Goal: Task Accomplishment & Management: Manage account settings

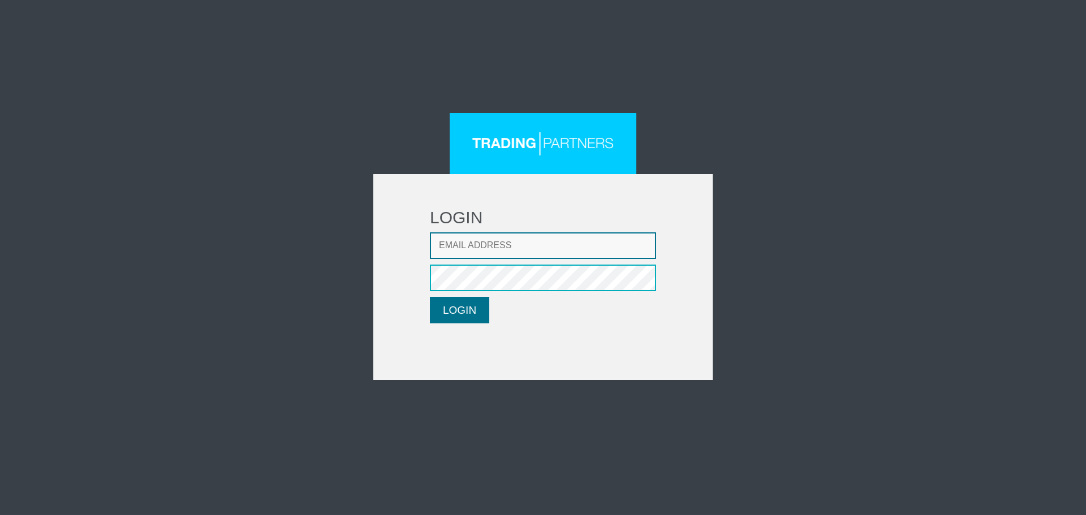
type input "[EMAIL_ADDRESS][DOMAIN_NAME]"
click at [451, 314] on button "LOGIN" at bounding box center [459, 310] width 59 height 27
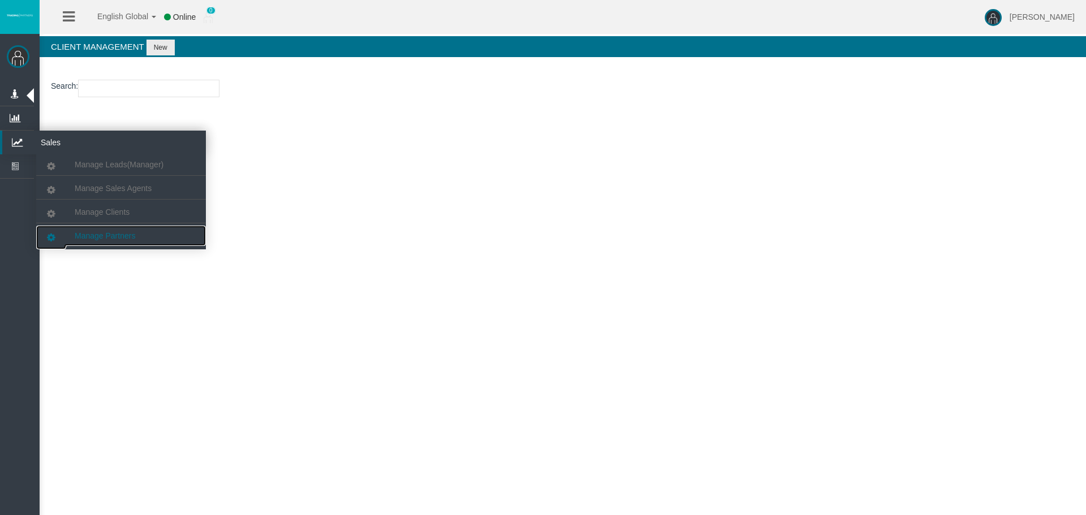
click at [158, 237] on link "Manage Partners" at bounding box center [121, 236] width 170 height 20
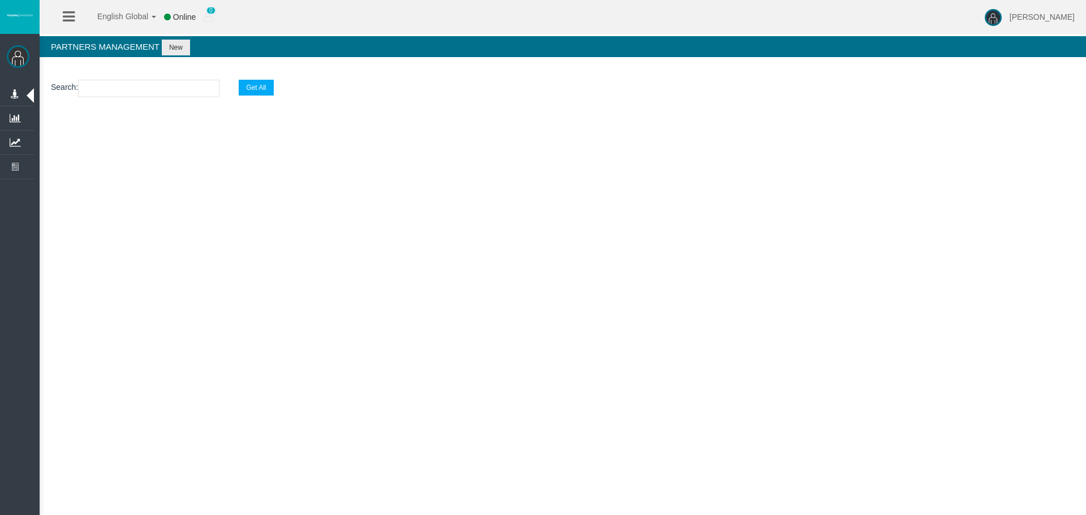
click at [141, 101] on section "Search : Get All" at bounding box center [563, 91] width 1046 height 46
click at [148, 96] on input "text" at bounding box center [148, 89] width 141 height 18
paste input "IBxzmlc"
type input "IBxzmlc"
select select "25"
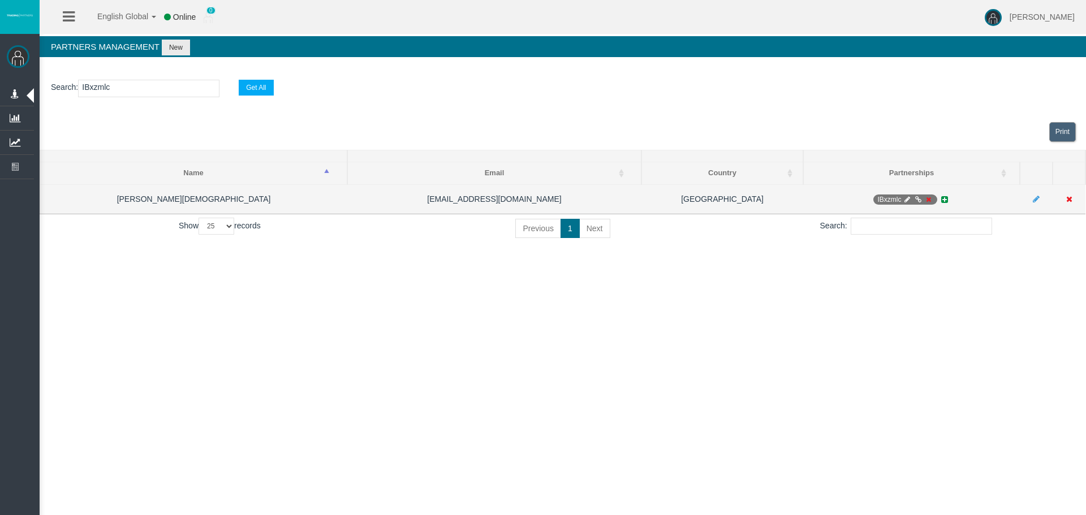
type input "IBxzmlc"
click at [929, 197] on icon at bounding box center [928, 199] width 8 height 7
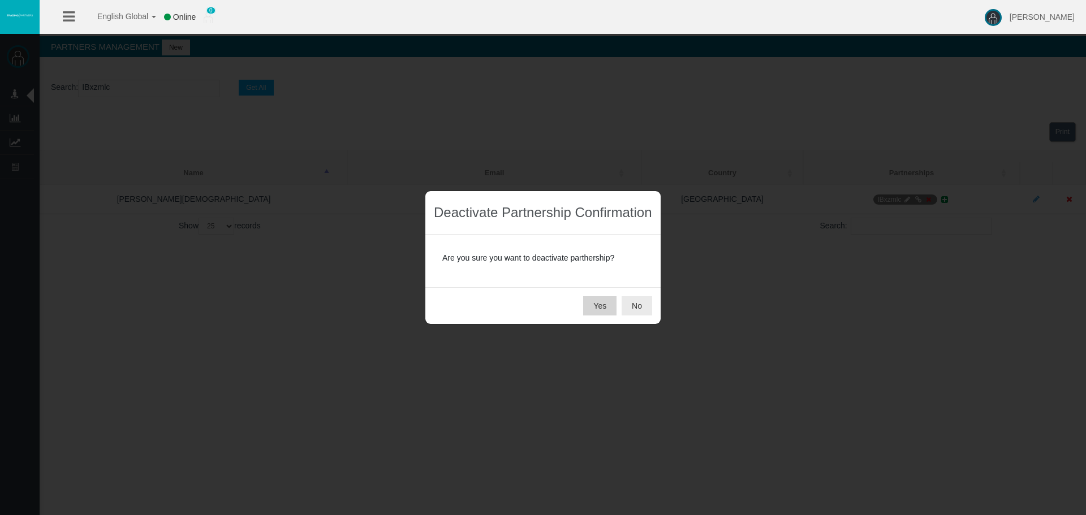
click at [601, 299] on button "Yes" at bounding box center [599, 305] width 33 height 19
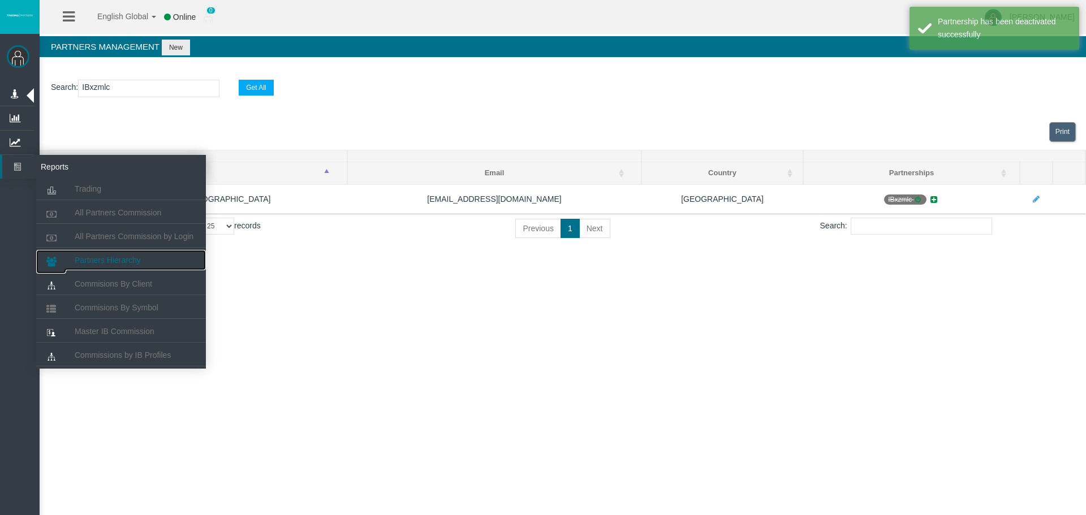
click at [158, 263] on link "Partners Hierarchy" at bounding box center [121, 260] width 170 height 20
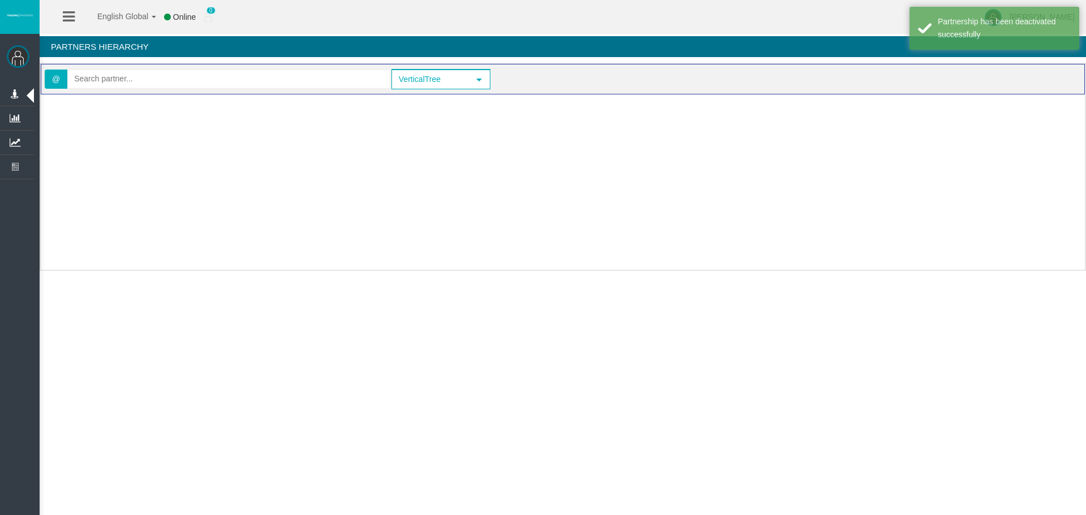
click at [167, 89] on div "@" at bounding box center [218, 79] width 346 height 23
click at [166, 79] on input "text" at bounding box center [229, 79] width 322 height 18
paste input "IBxzmlc"
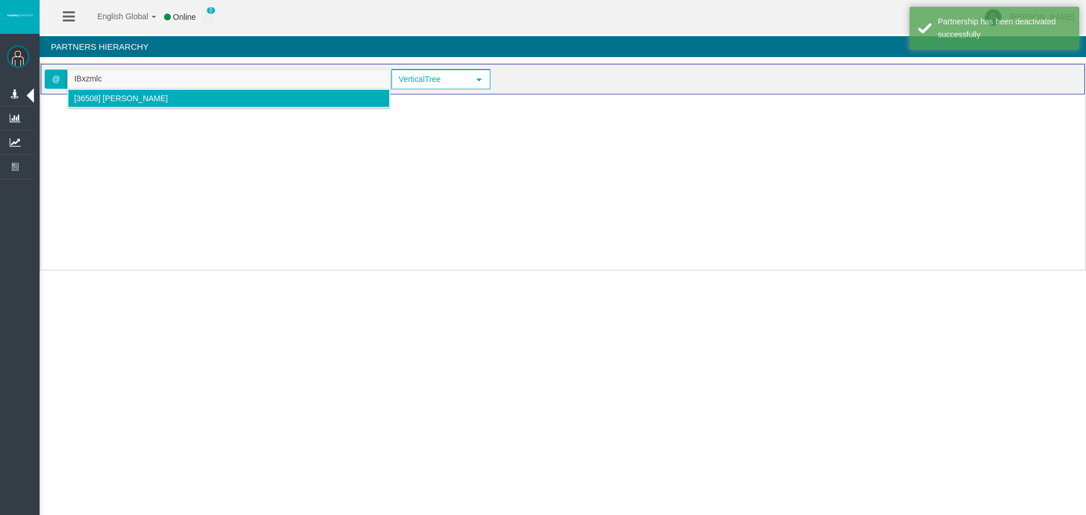
click at [104, 100] on span "[36508] [PERSON_NAME]" at bounding box center [121, 98] width 94 height 9
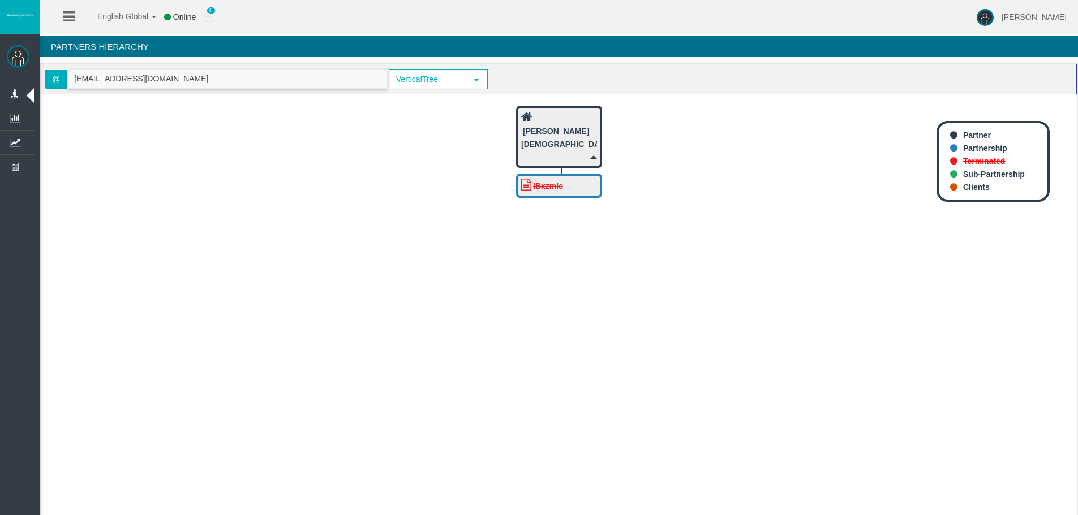
click at [91, 83] on input "[EMAIL_ADDRESS][DOMAIN_NAME]" at bounding box center [227, 79] width 319 height 18
paste input "IB11xr"
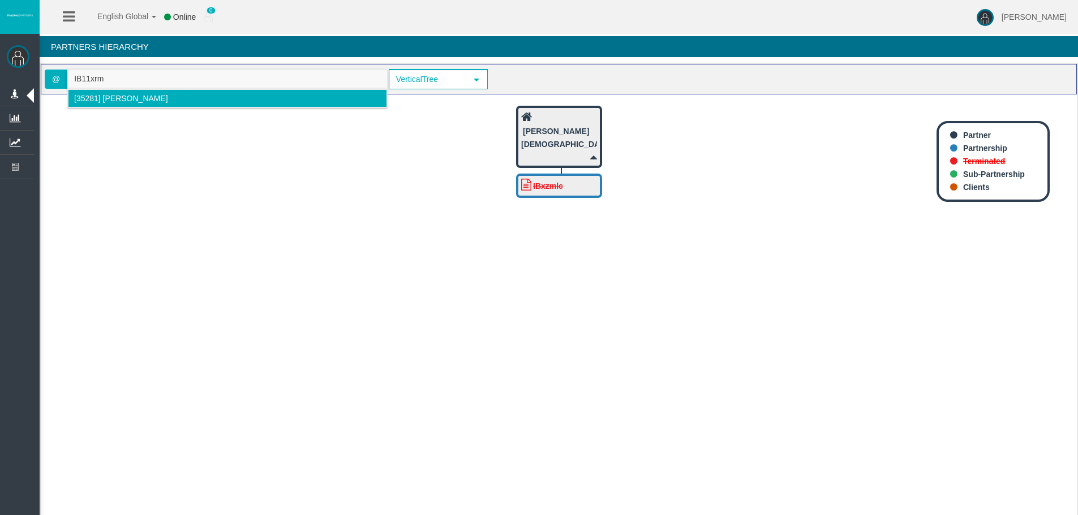
click at [108, 97] on span "[35281] [PERSON_NAME]" at bounding box center [121, 98] width 94 height 9
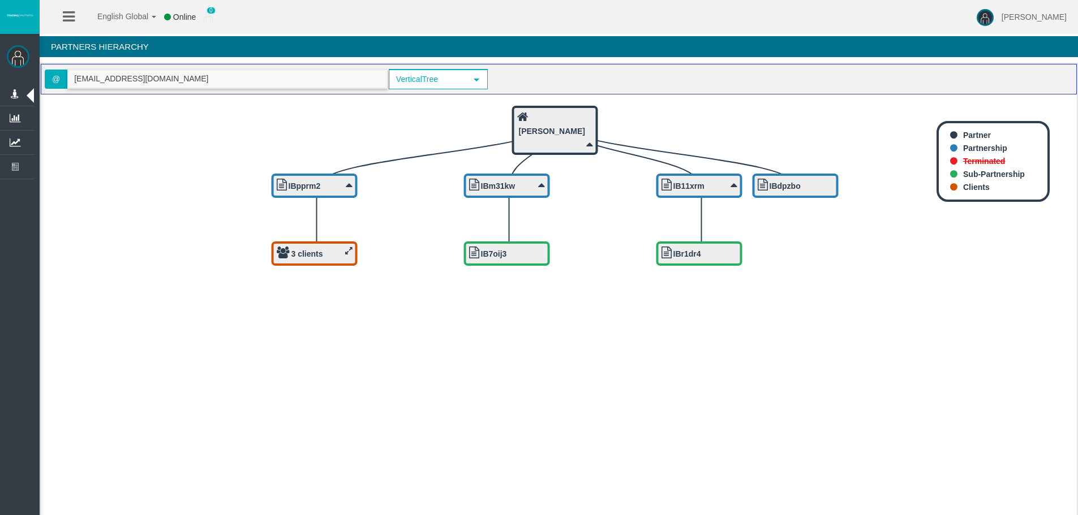
type input "[EMAIL_ADDRESS][DOMAIN_NAME]"
click at [141, 70] on input "[EMAIL_ADDRESS][DOMAIN_NAME]" at bounding box center [227, 79] width 319 height 18
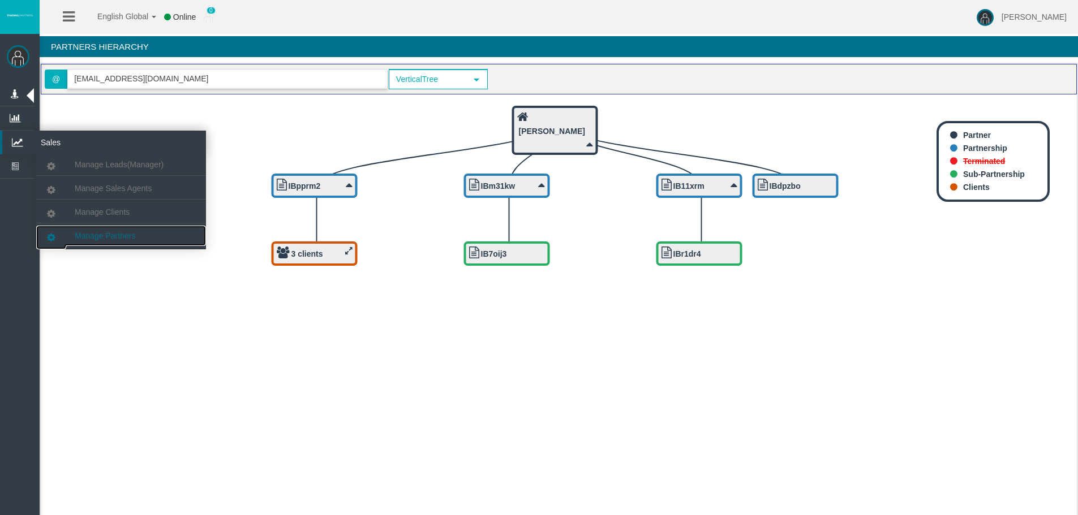
click at [120, 239] on span "Manage Partners" at bounding box center [105, 235] width 61 height 9
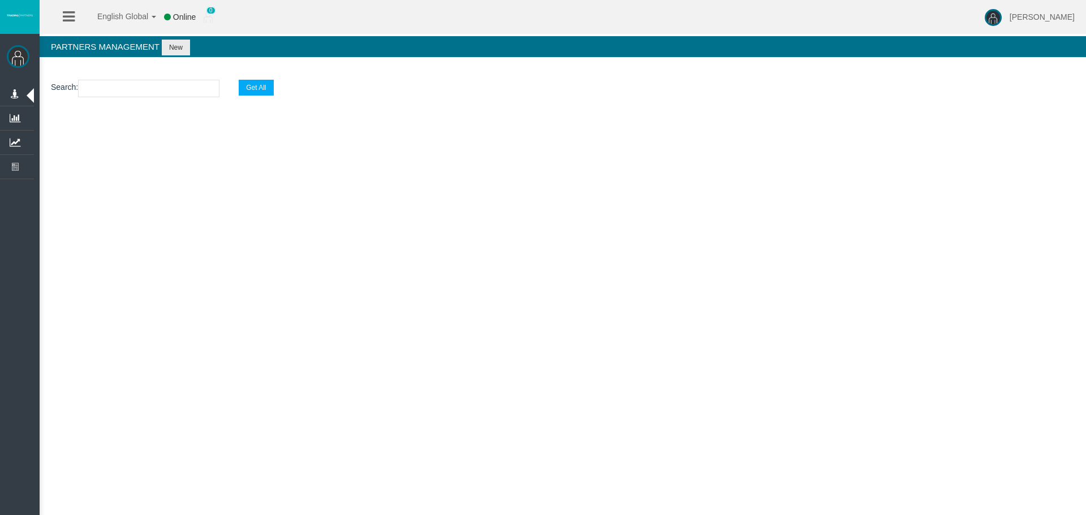
click at [149, 77] on section "Search : Get All" at bounding box center [563, 91] width 1046 height 46
click at [149, 87] on input "text" at bounding box center [148, 89] width 141 height 18
paste input "[EMAIL_ADDRESS][DOMAIN_NAME]"
type input "[EMAIL_ADDRESS][DOMAIN_NAME]"
select select "25"
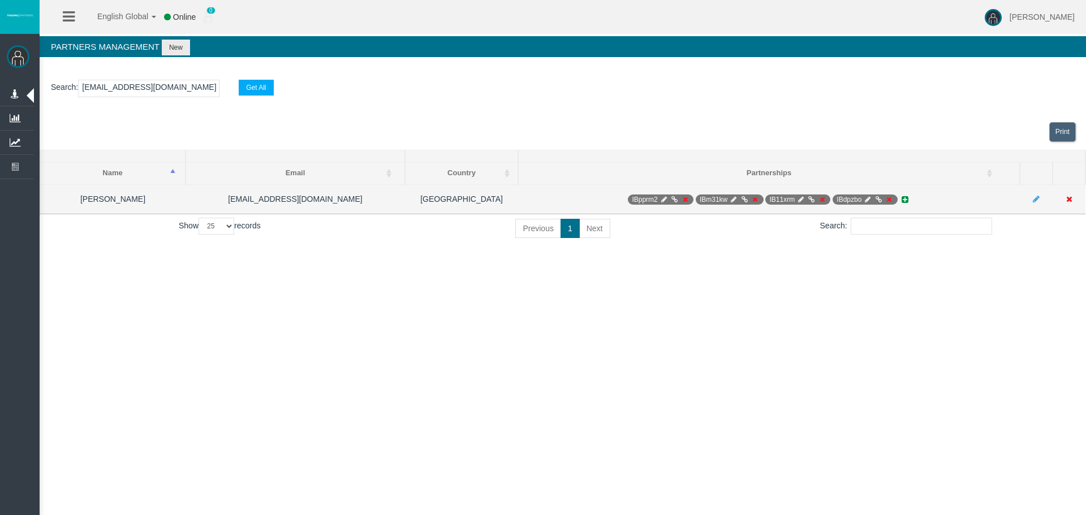
type input "[EMAIL_ADDRESS][DOMAIN_NAME]"
click at [801, 196] on icon at bounding box center [801, 199] width 8 height 7
select select "0"
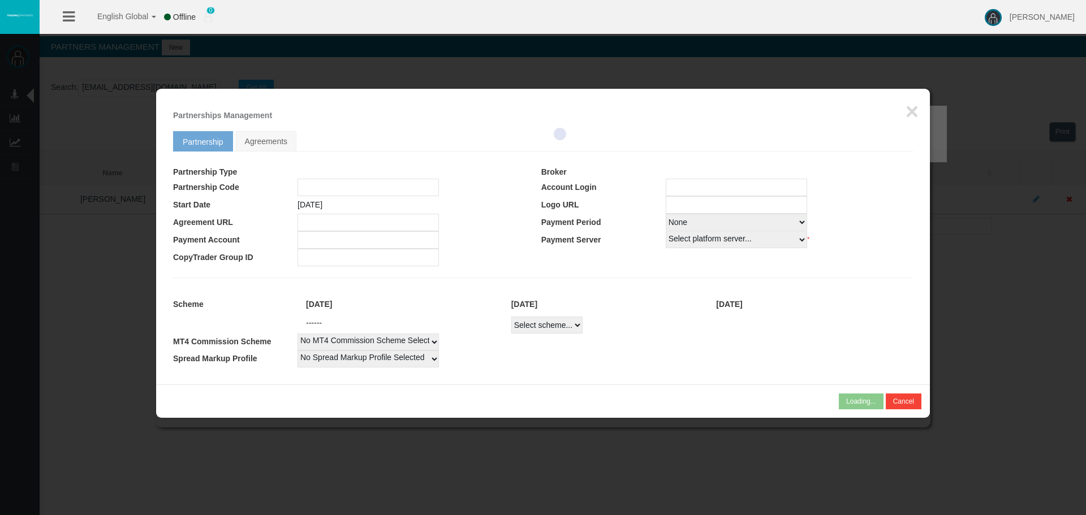
type input "IB11xrm"
type input "19266940"
select select
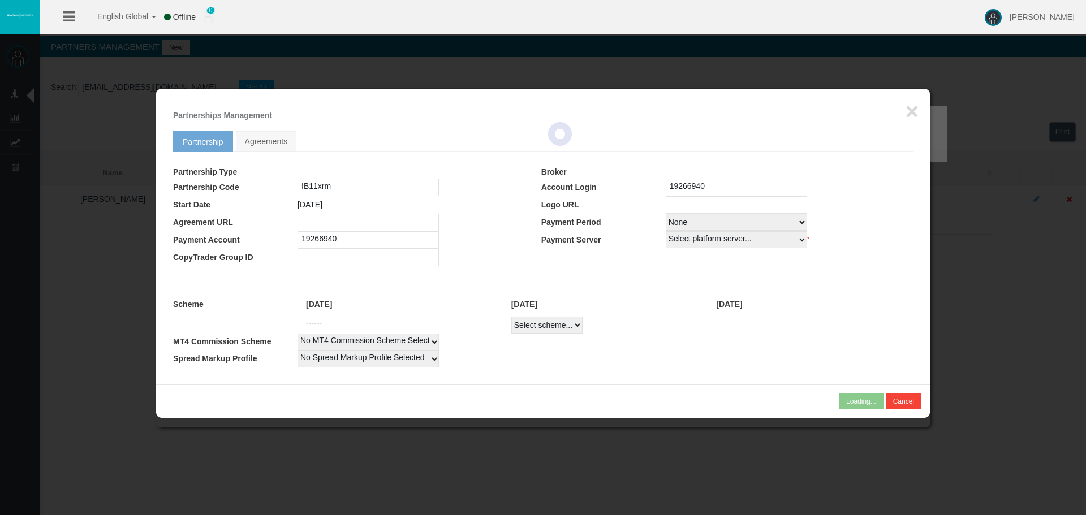
select select
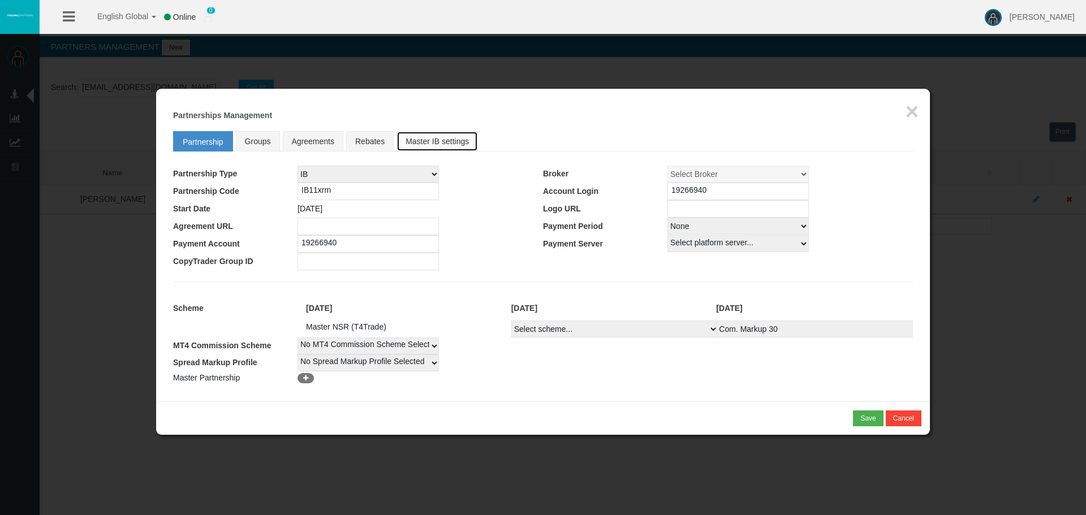
click at [448, 140] on link "Master IB settings" at bounding box center [437, 141] width 81 height 20
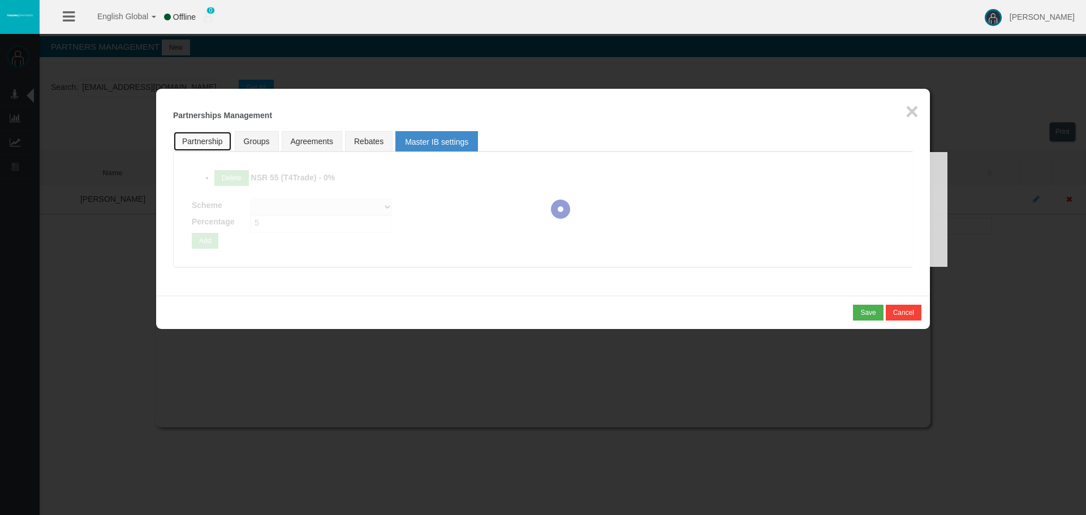
click at [223, 141] on link "Partnership" at bounding box center [202, 141] width 59 height 20
select select "0"
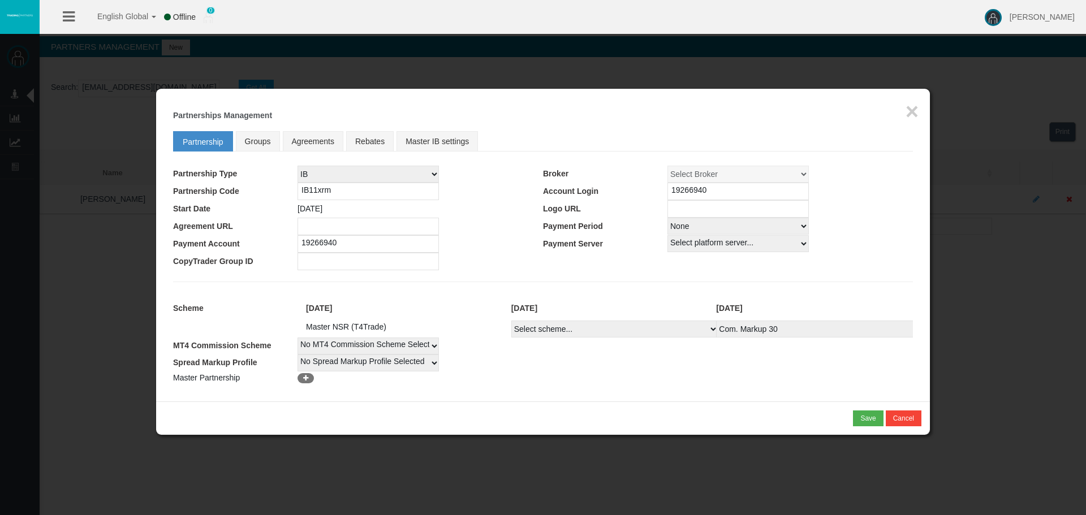
click at [708, 145] on ul "Partnership Groups Agreements Rebates Master IB settings" at bounding box center [543, 141] width 740 height 20
click at [910, 114] on button "×" at bounding box center [912, 111] width 13 height 23
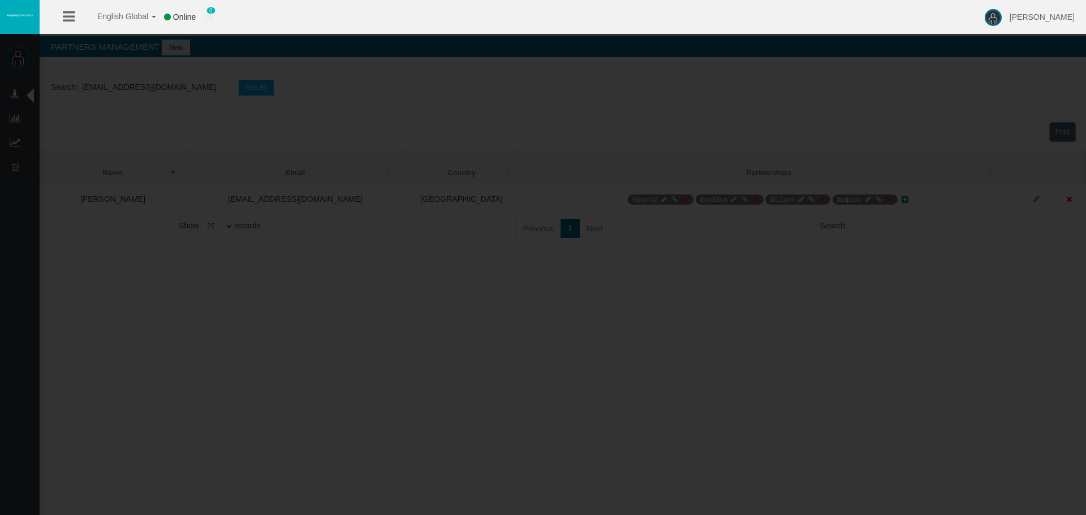
click at [574, 338] on div "English Global 简体中文 English Global 日本語 한국어 Online 0 [PERSON_NAME] Help Log Out …" at bounding box center [543, 257] width 1086 height 515
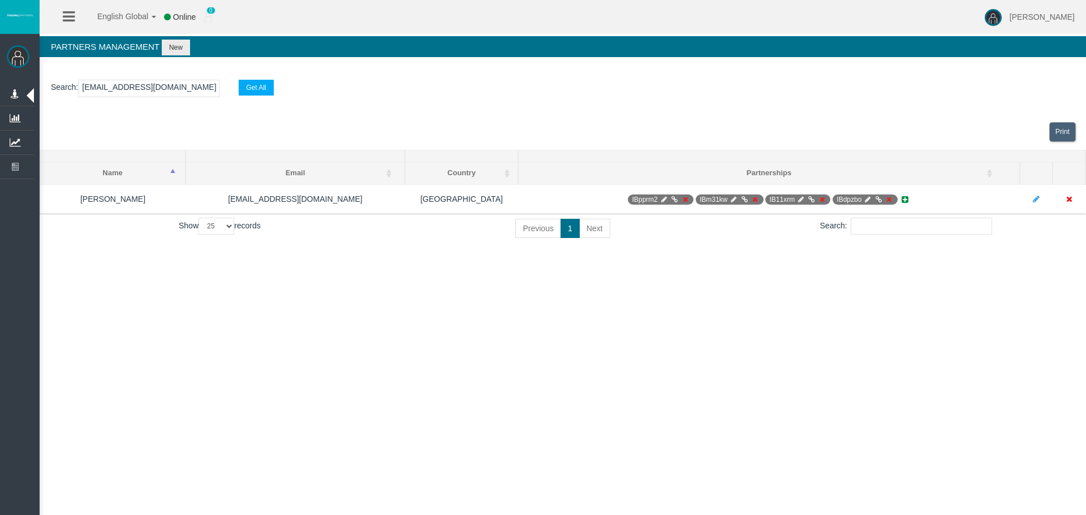
click at [155, 87] on input "[EMAIL_ADDRESS][DOMAIN_NAME]" at bounding box center [148, 89] width 141 height 18
paste input "IBnmtja"
type input "IBnmtja"
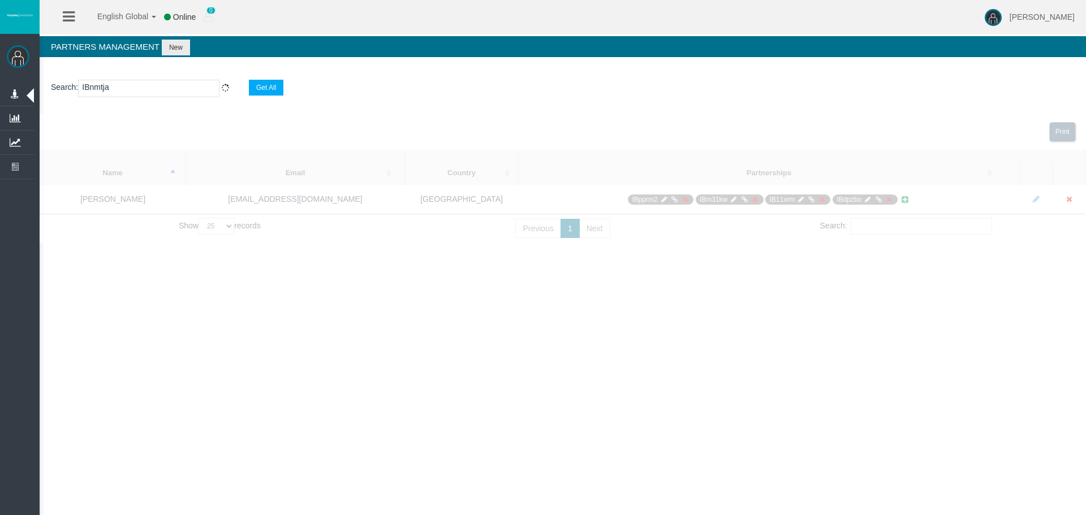
select select "25"
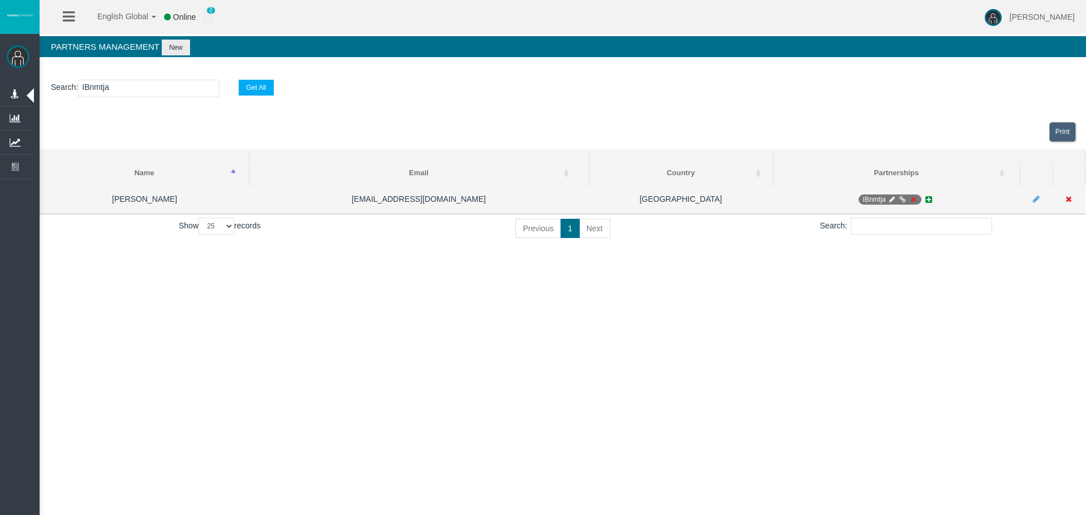
type input "IBnmtja"
click at [893, 196] on icon at bounding box center [891, 199] width 8 height 7
select select "0"
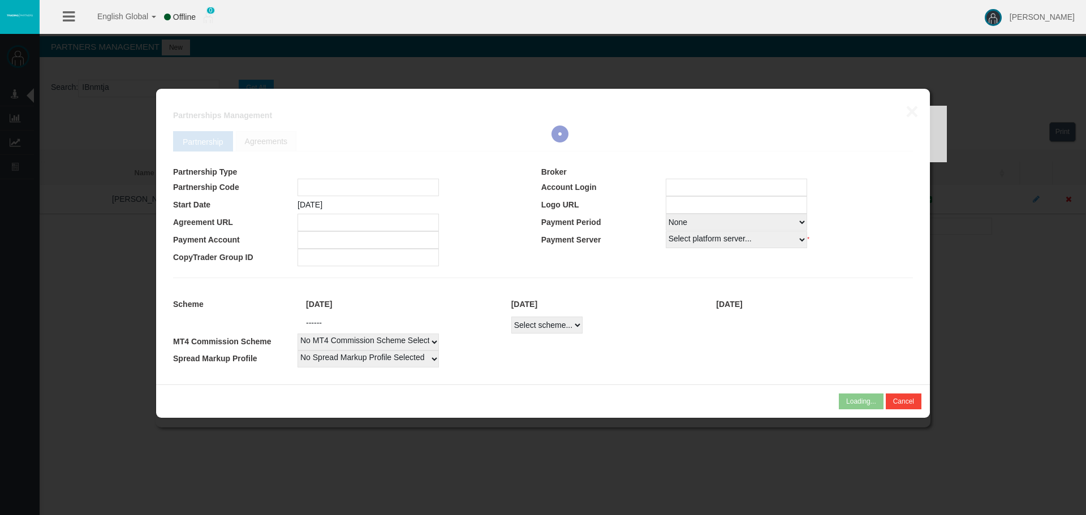
type input "IBnmtja"
type input "19267802"
select select "1"
type input "19267802"
select select "1"
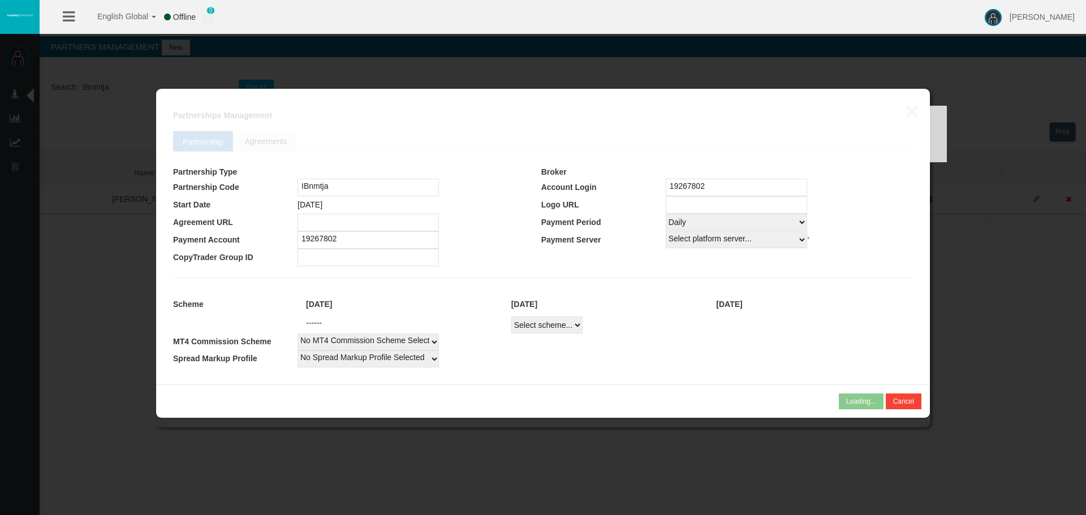
select select
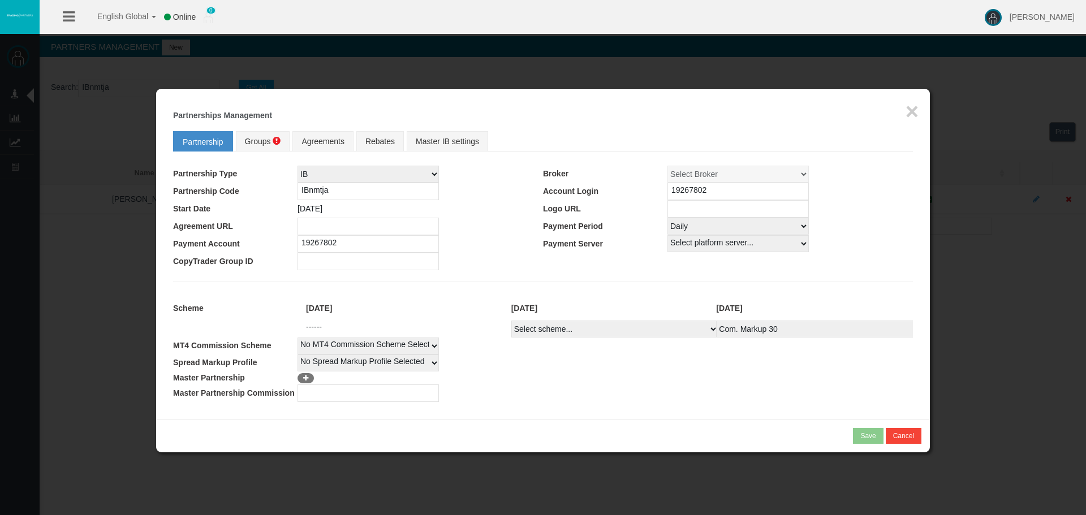
click at [587, 335] on select "Select scheme... Com. Markup 30 Master 18.20% Master Standard Spread (T4Trade) …" at bounding box center [614, 329] width 207 height 17
select select
click at [511, 321] on select "Select scheme... Com. Markup 30 Master 18.20% Master Standard Spread (T4Trade) …" at bounding box center [614, 329] width 207 height 17
select select
click at [515, 255] on td at bounding box center [420, 262] width 245 height 18
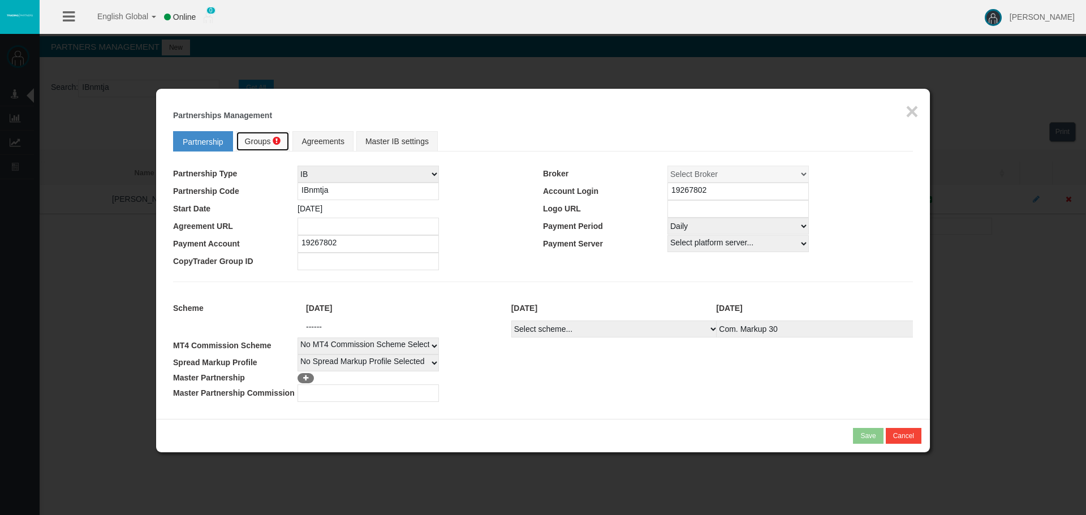
click at [245, 143] on span "Groups" at bounding box center [258, 141] width 26 height 9
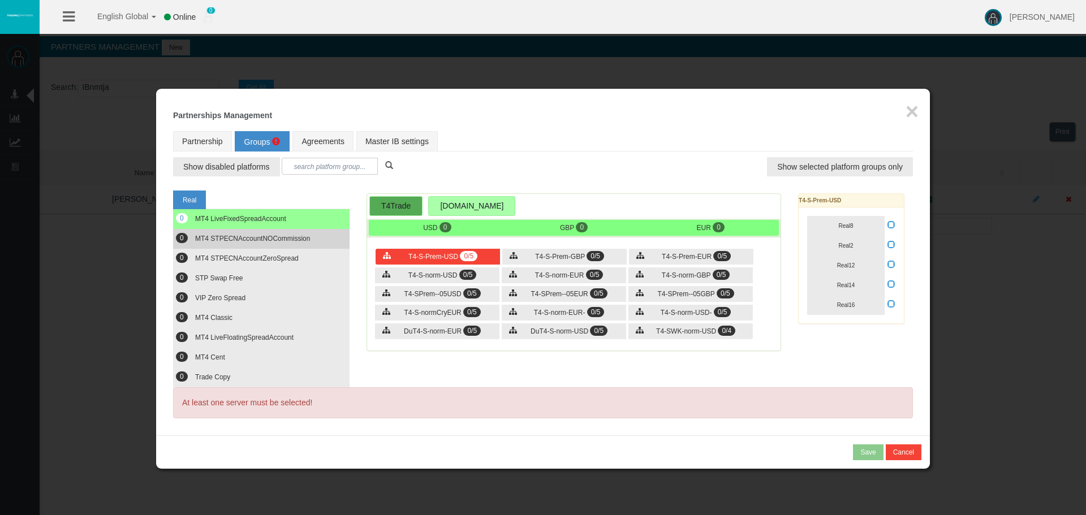
click at [269, 236] on span "MT4 STPECNAccountNOCommission" at bounding box center [252, 239] width 115 height 8
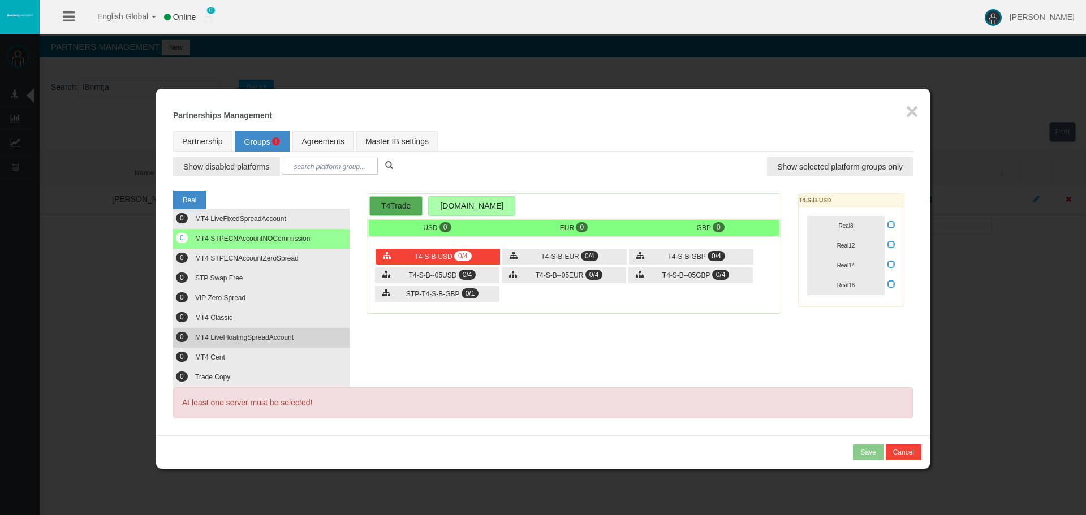
click at [273, 341] on span "MT4 LiveFloatingSpreadAccount" at bounding box center [244, 338] width 98 height 8
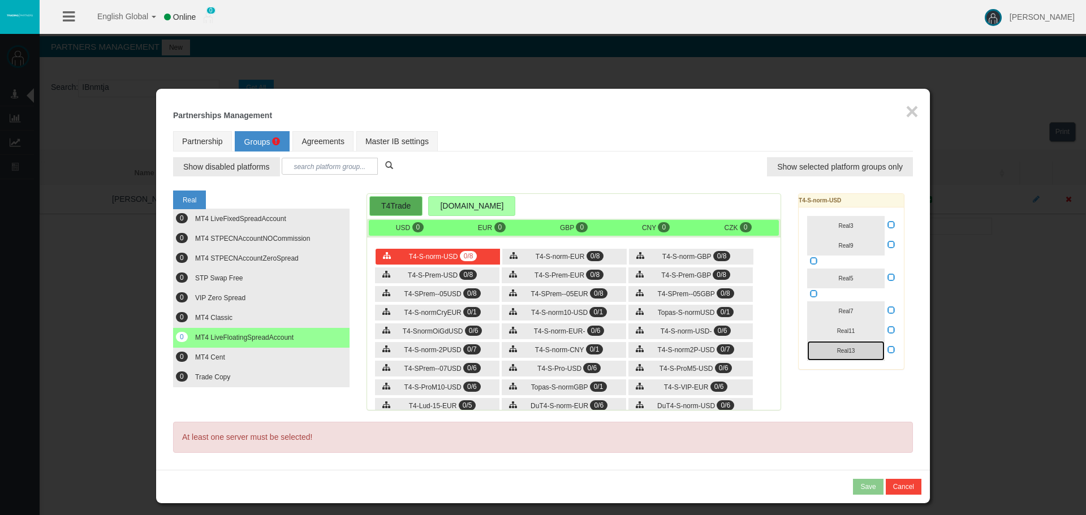
drag, startPoint x: 880, startPoint y: 346, endPoint x: 892, endPoint y: 349, distance: 12.9
click at [880, 347] on button "Real13" at bounding box center [845, 351] width 77 height 20
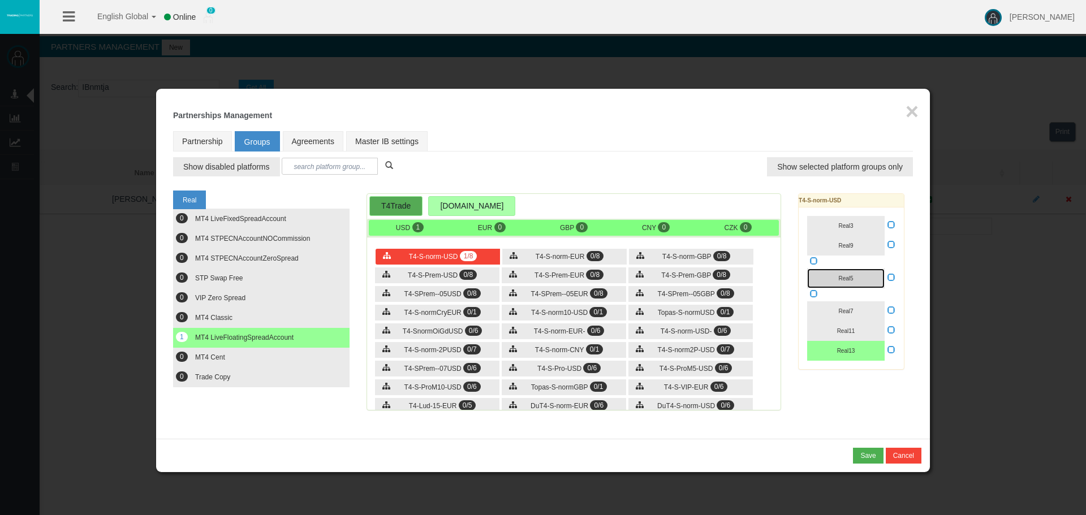
click at [881, 275] on button "Real5" at bounding box center [845, 279] width 77 height 20
click at [893, 277] on icon at bounding box center [891, 277] width 8 height 8
click at [0, 0] on input "checkbox" at bounding box center [0, 0] width 0 height 0
click at [562, 257] on span "T4-S-norm-EUR" at bounding box center [560, 257] width 49 height 8
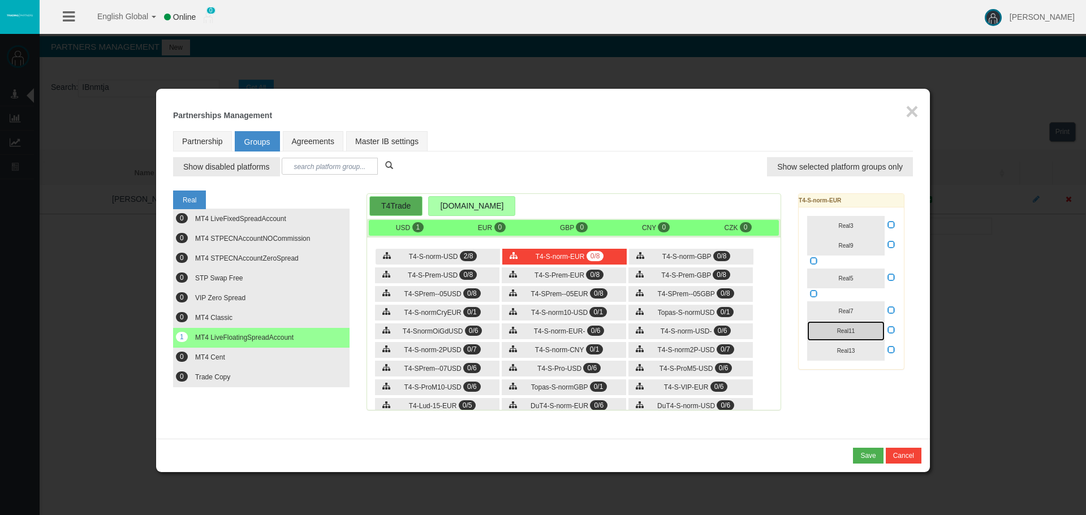
click at [877, 339] on button "Real11" at bounding box center [845, 331] width 77 height 20
click at [874, 346] on button "Real13" at bounding box center [845, 351] width 77 height 20
click at [872, 331] on button "Real11" at bounding box center [845, 331] width 77 height 20
click at [867, 274] on button "Real5" at bounding box center [845, 279] width 77 height 20
click at [883, 274] on button "Real5" at bounding box center [845, 279] width 77 height 20
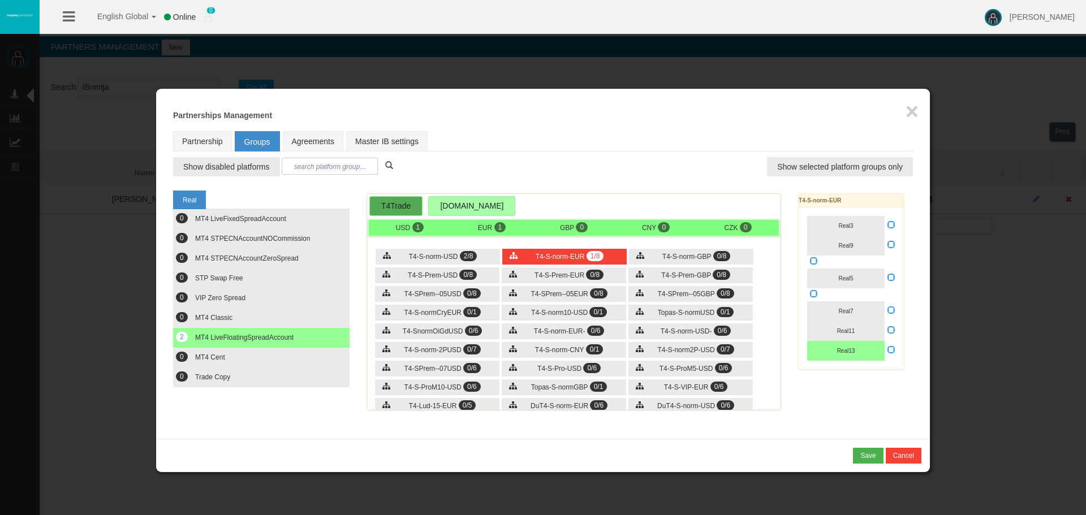
click at [894, 277] on icon at bounding box center [891, 277] width 8 height 8
click at [0, 0] on input "checkbox" at bounding box center [0, 0] width 0 height 0
click at [885, 278] on div "Real5" at bounding box center [851, 279] width 88 height 20
click at [873, 278] on button "Real5" at bounding box center [845, 279] width 77 height 20
click at [679, 260] on span "T4-S-norm-GBP" at bounding box center [686, 257] width 49 height 8
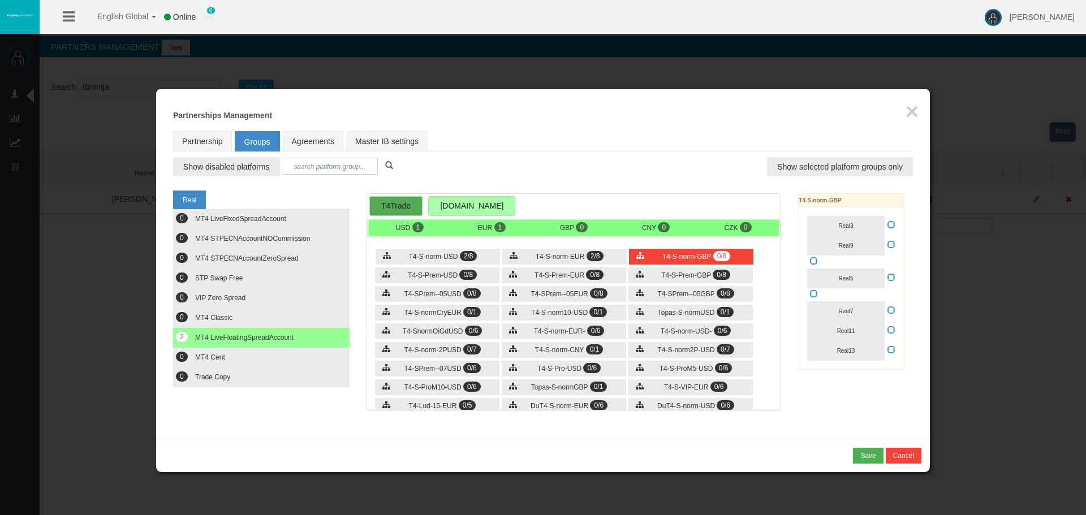
click at [892, 278] on icon at bounding box center [891, 277] width 8 height 8
click at [0, 0] on input "checkbox" at bounding box center [0, 0] width 0 height 0
click at [871, 278] on button "Real5" at bounding box center [845, 279] width 77 height 20
click at [867, 348] on button "Real13" at bounding box center [845, 351] width 77 height 20
click at [426, 268] on div "T4-S-Prem-USD 0/8" at bounding box center [437, 276] width 124 height 16
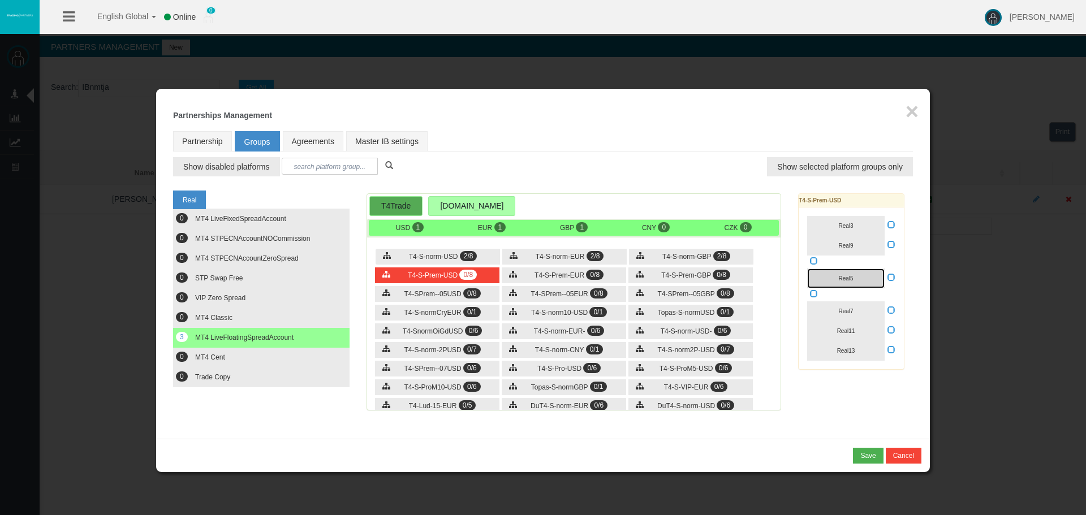
click at [856, 280] on button "Real5" at bounding box center [845, 279] width 77 height 20
click at [859, 347] on button "Real13" at bounding box center [845, 351] width 77 height 20
click at [579, 283] on div "T4-S-Prem-EUR 0/8" at bounding box center [564, 276] width 124 height 16
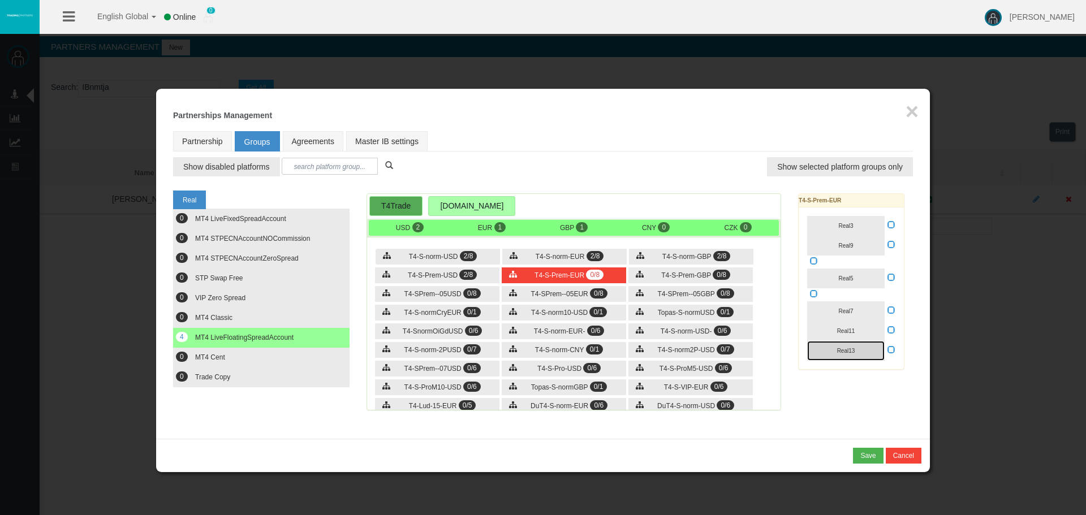
click at [847, 346] on button "Real13" at bounding box center [845, 351] width 77 height 20
click at [853, 274] on button "Real5" at bounding box center [845, 279] width 77 height 20
click at [721, 284] on div "T4-S-norm-USD 2/8 T4-S-norm-EUR 2/8 T4-S-norm-GBP 2/8 2/8" at bounding box center [573, 325] width 413 height 170
click at [723, 278] on span "0/8" at bounding box center [722, 275] width 18 height 10
click at [859, 352] on button "Real13" at bounding box center [845, 351] width 77 height 20
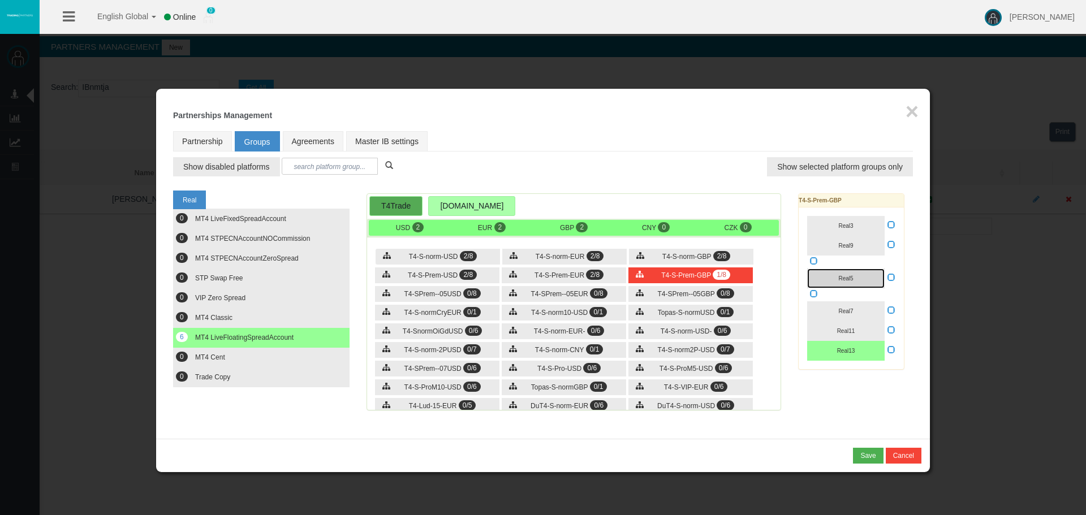
click at [856, 281] on button "Real5" at bounding box center [845, 279] width 77 height 20
click at [680, 337] on div "T4-S-norm-USD- 0/6" at bounding box center [690, 332] width 124 height 16
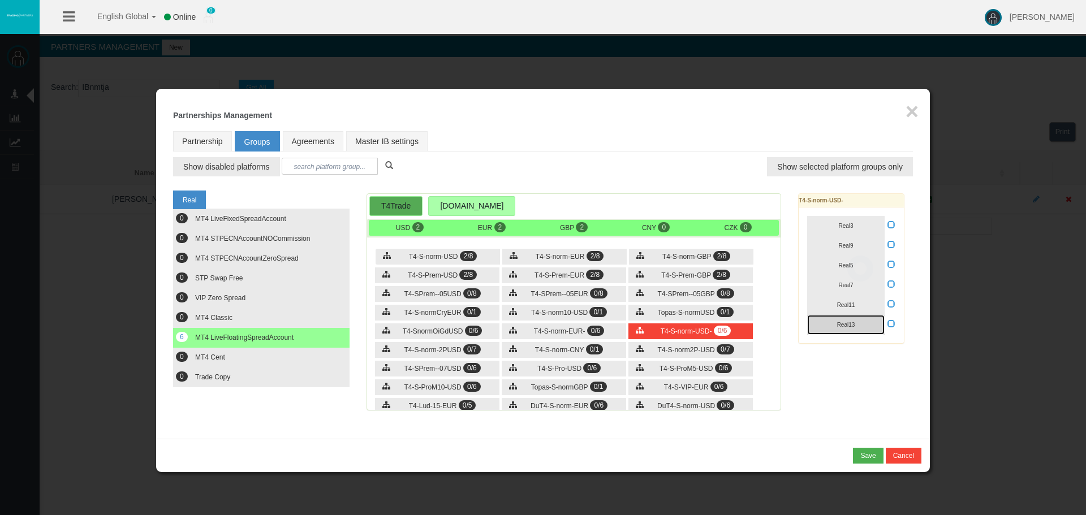
click at [863, 325] on button "Real13" at bounding box center [845, 325] width 77 height 20
click at [855, 265] on button "Real5" at bounding box center [845, 266] width 77 height 20
click at [545, 324] on div "T4-S-norm-EUR- 0/6" at bounding box center [564, 332] width 124 height 16
click at [860, 322] on button "Real13" at bounding box center [845, 325] width 77 height 20
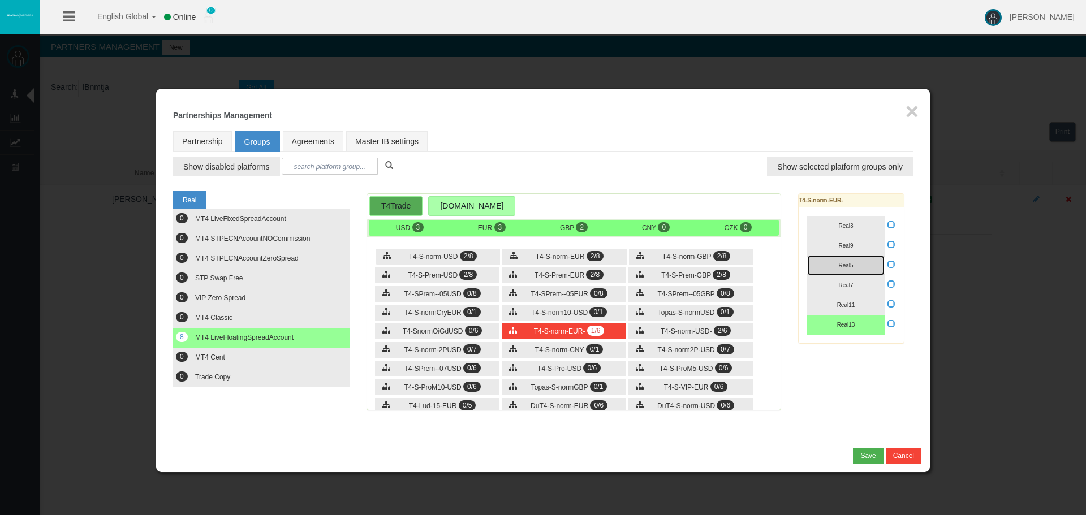
click at [860, 257] on button "Real5" at bounding box center [845, 266] width 77 height 20
click at [208, 380] on span "Trade Copy" at bounding box center [212, 377] width 35 height 8
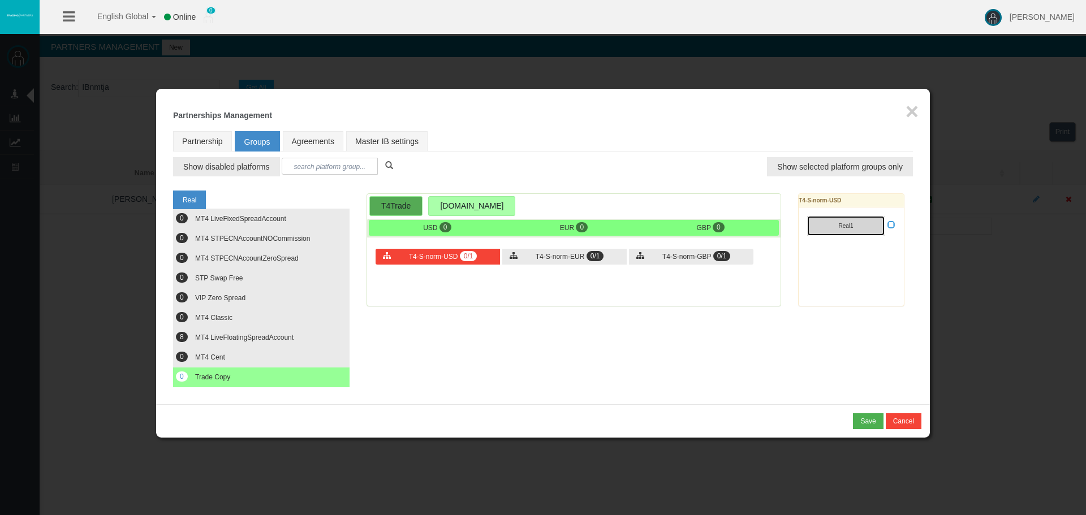
click at [850, 227] on span "Real1" at bounding box center [845, 226] width 15 height 6
click at [547, 270] on div "T4-S-norm-USD 1/1 T4-S-norm-EUR 0/1 T4-S-norm-GBP 0/1" at bounding box center [573, 258] width 413 height 36
click at [546, 265] on div "T4-S-norm-USD 1/1 T4-S-norm-EUR 0/1 T4-S-norm-GBP 0/1" at bounding box center [573, 258] width 413 height 36
click at [574, 264] on div "T4-S-norm-EUR 0/1" at bounding box center [564, 257] width 124 height 16
click at [871, 223] on button "Real1" at bounding box center [845, 226] width 77 height 20
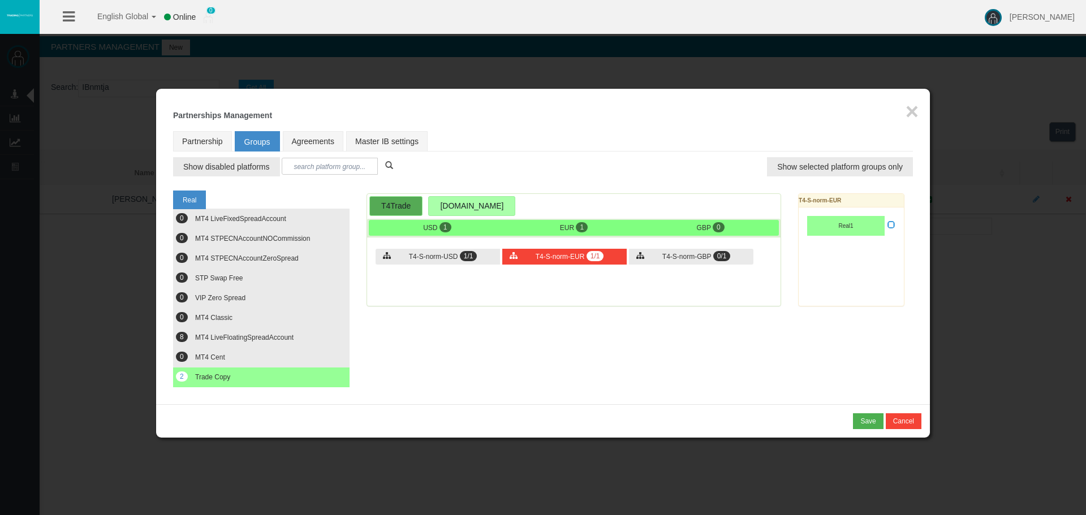
click at [619, 269] on div "T4-S-norm-USD 1/1 T4-S-norm-EUR 1/1 T4-S-norm-GBP 0/1" at bounding box center [573, 258] width 413 height 36
click at [644, 265] on div "T4-S-norm-USD 1/1 T4-S-norm-EUR 1/1 T4-S-norm-GBP 0/1" at bounding box center [573, 258] width 413 height 36
click at [663, 259] on span "T4-S-norm-GBP" at bounding box center [686, 257] width 49 height 8
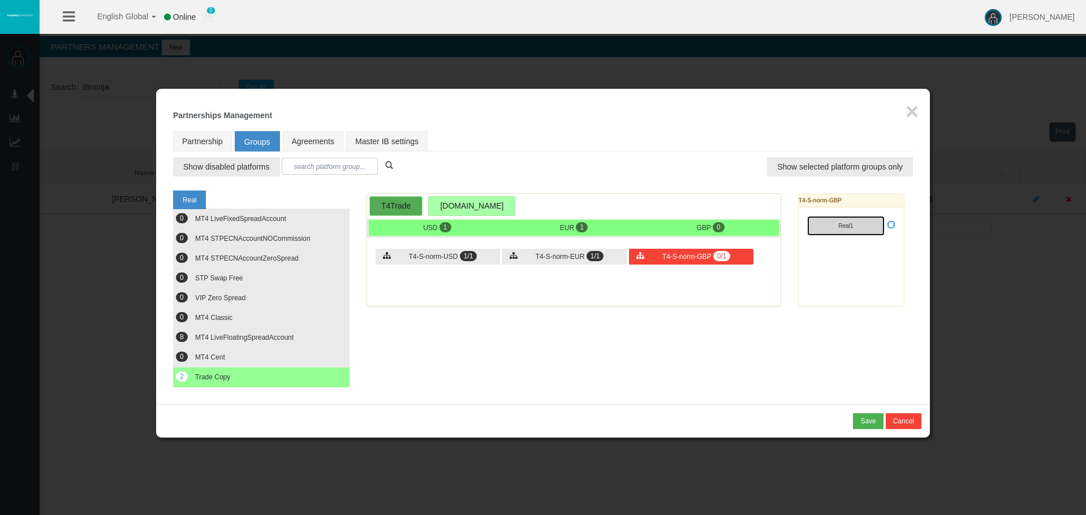
click at [866, 229] on button "Real1" at bounding box center [845, 226] width 77 height 20
drag, startPoint x: 809, startPoint y: 318, endPoint x: 356, endPoint y: 237, distance: 459.7
click at [807, 318] on div "Real 0 MT4 LiveFixedSpreadAccount 0 0 0 0 0" at bounding box center [543, 286] width 740 height 203
click at [278, 226] on button "0 MT4 LiveFixedSpreadAccount" at bounding box center [261, 219] width 176 height 20
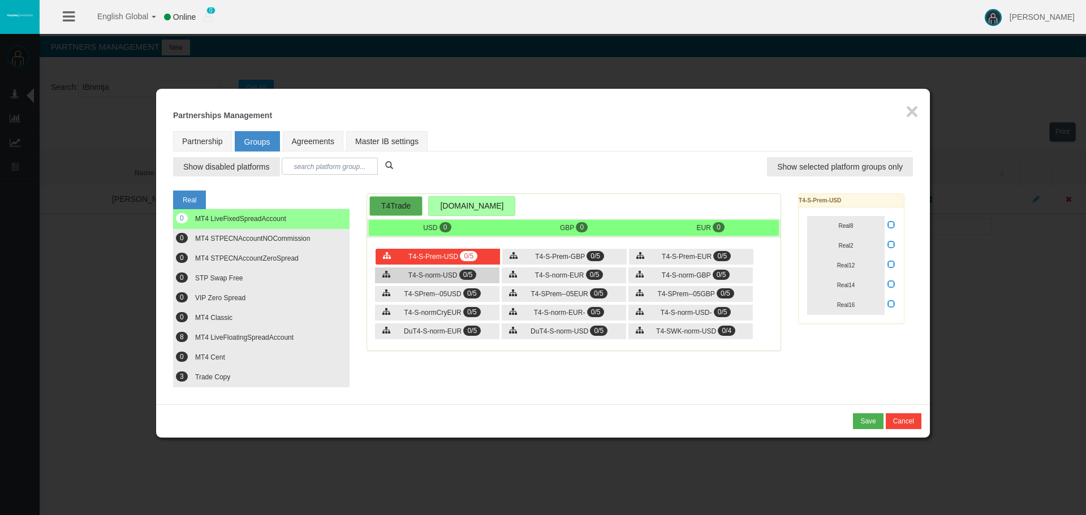
click at [466, 278] on span "0/5" at bounding box center [468, 275] width 18 height 10
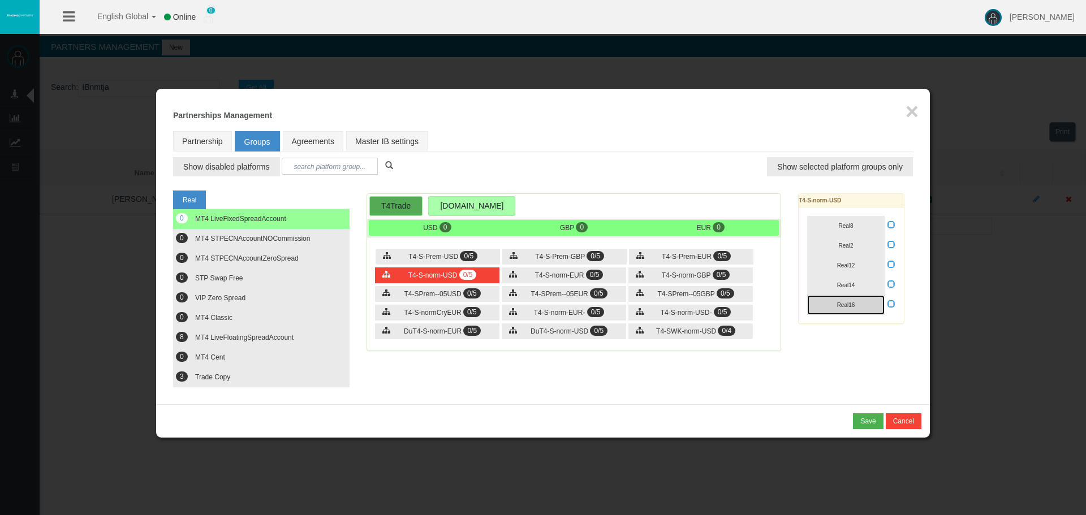
click at [877, 305] on button "Real16" at bounding box center [845, 305] width 77 height 20
click at [867, 219] on button "Real8" at bounding box center [845, 226] width 77 height 20
click at [864, 225] on button "Real8" at bounding box center [845, 226] width 77 height 20
click at [891, 311] on label at bounding box center [891, 305] width 8 height 13
click at [0, 0] on input "checkbox" at bounding box center [0, 0] width 0 height 0
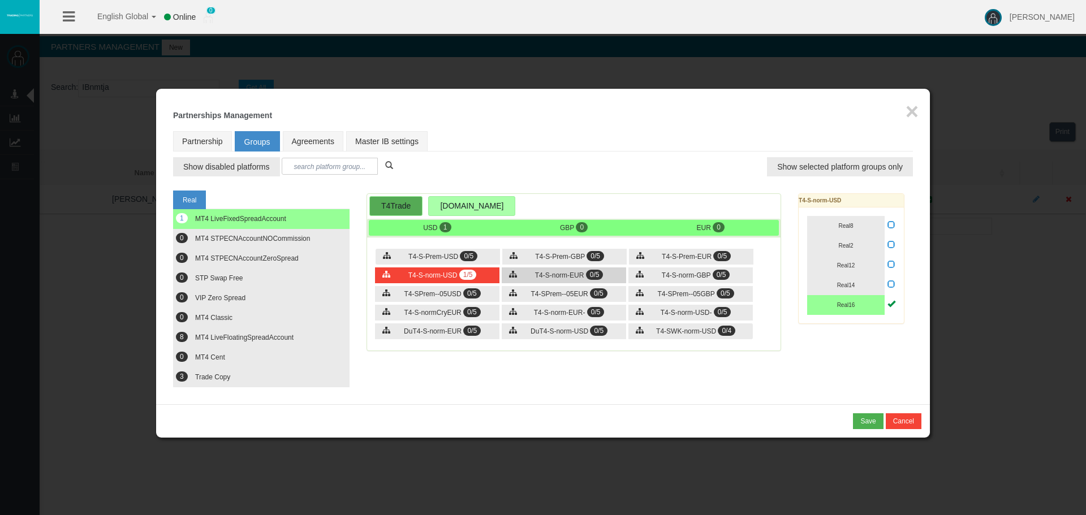
click at [615, 275] on div "T4-S-norm-EUR 0/5" at bounding box center [564, 276] width 124 height 16
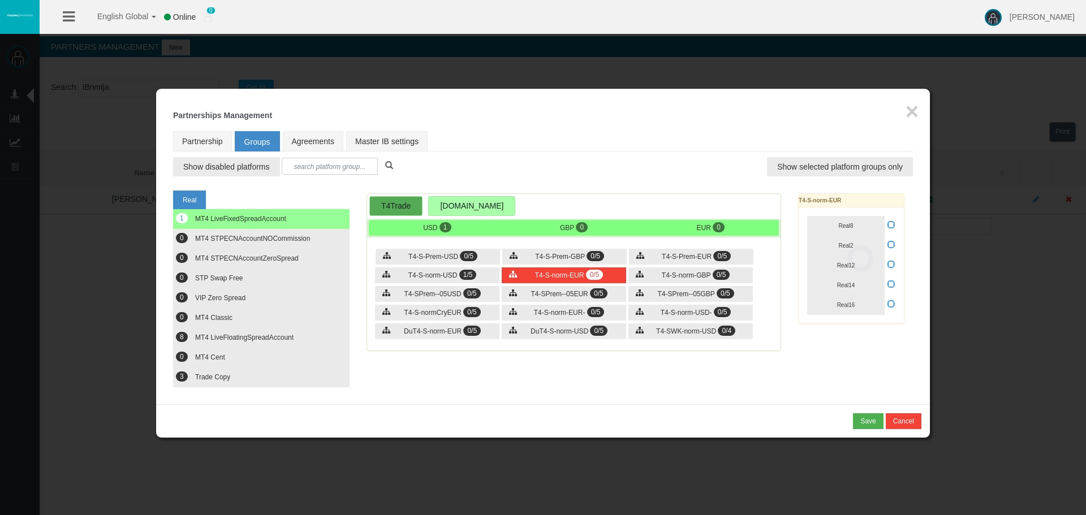
click at [894, 303] on div "Loading... T4-S-norm-EUR Real8 Real2 Real12 Real14 Real16" at bounding box center [851, 258] width 106 height 131
click at [884, 304] on button "Real16" at bounding box center [845, 305] width 77 height 20
click at [889, 304] on icon at bounding box center [891, 304] width 8 height 8
click at [0, 0] on input "checkbox" at bounding box center [0, 0] width 0 height 0
click at [704, 275] on span "T4-S-norm-GBP" at bounding box center [686, 276] width 49 height 8
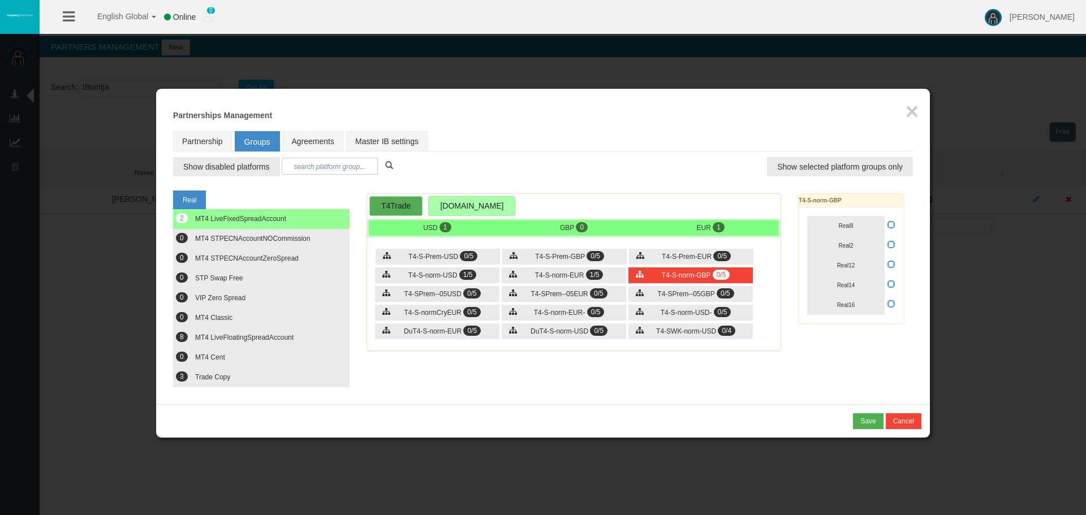
click at [891, 308] on icon at bounding box center [891, 304] width 8 height 8
click at [0, 0] on input "checkbox" at bounding box center [0, 0] width 0 height 0
click at [850, 309] on button "Real16" at bounding box center [845, 305] width 77 height 20
click at [838, 338] on div "Real 3 MT4 LiveFixedSpreadAccount 0 0 0 0 0" at bounding box center [543, 286] width 740 height 203
drag, startPoint x: 561, startPoint y: 282, endPoint x: 459, endPoint y: 282, distance: 102.4
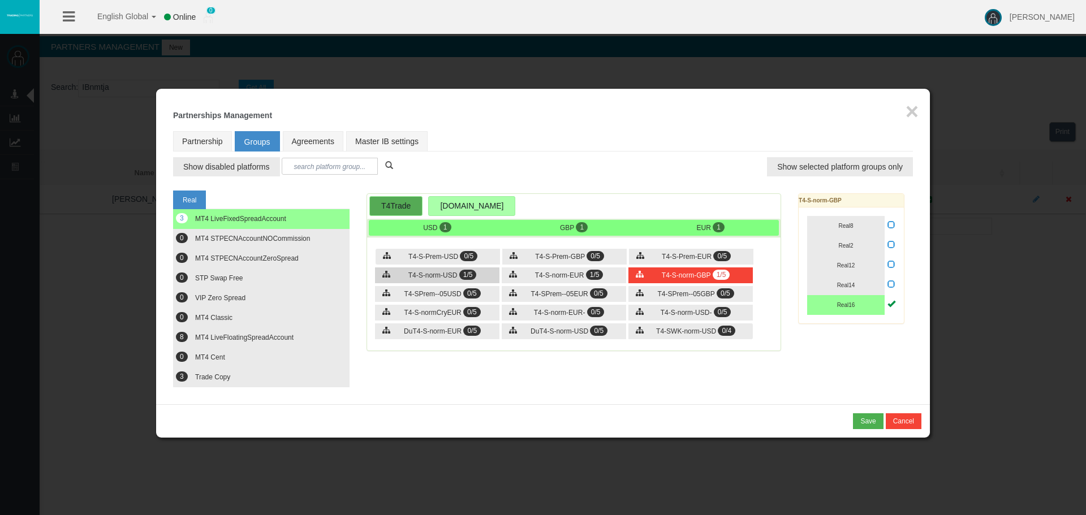
click at [546, 282] on div "T4-S-norm-EUR 1/5" at bounding box center [564, 276] width 124 height 16
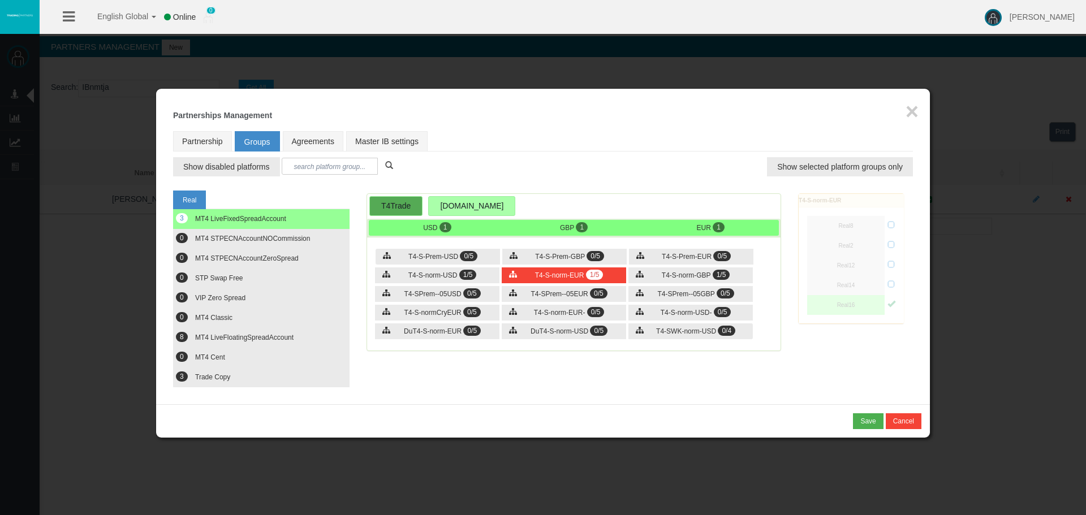
click at [431, 283] on div "T4-S-Prem-USD 0/5 T4-S-Prem-GBP 0/5 T4-S-Prem-EUR 0/5 1/5" at bounding box center [573, 295] width 413 height 110
click at [479, 278] on div "T4-S-norm-USD 1/5" at bounding box center [437, 276] width 124 height 16
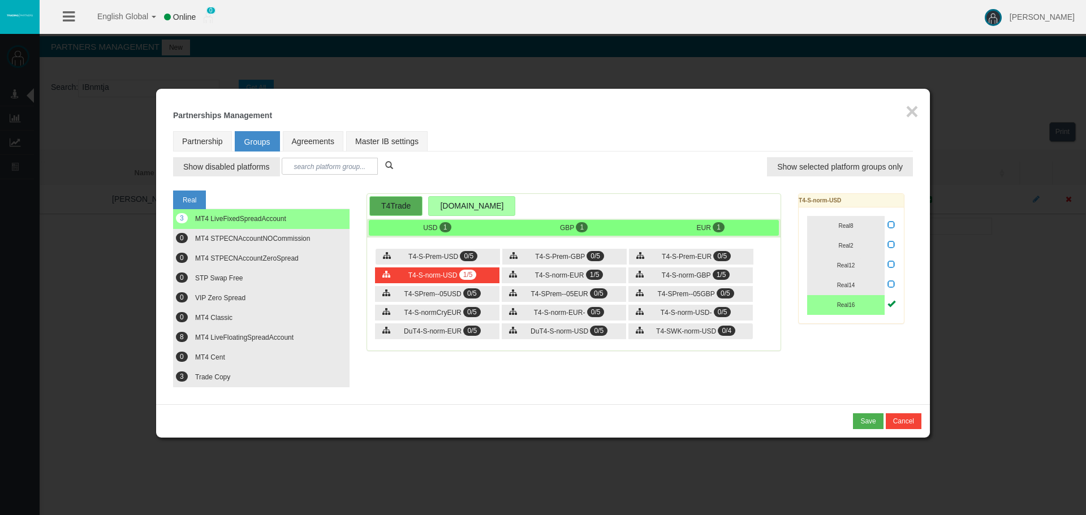
click at [773, 350] on div "T4-S-Prem-USD 0/5 T4-S-Prem-GBP 0/5 T4-S-Prem-EUR 0/5 1/5" at bounding box center [573, 295] width 413 height 110
click at [302, 377] on button "3 Trade Copy" at bounding box center [261, 378] width 176 height 20
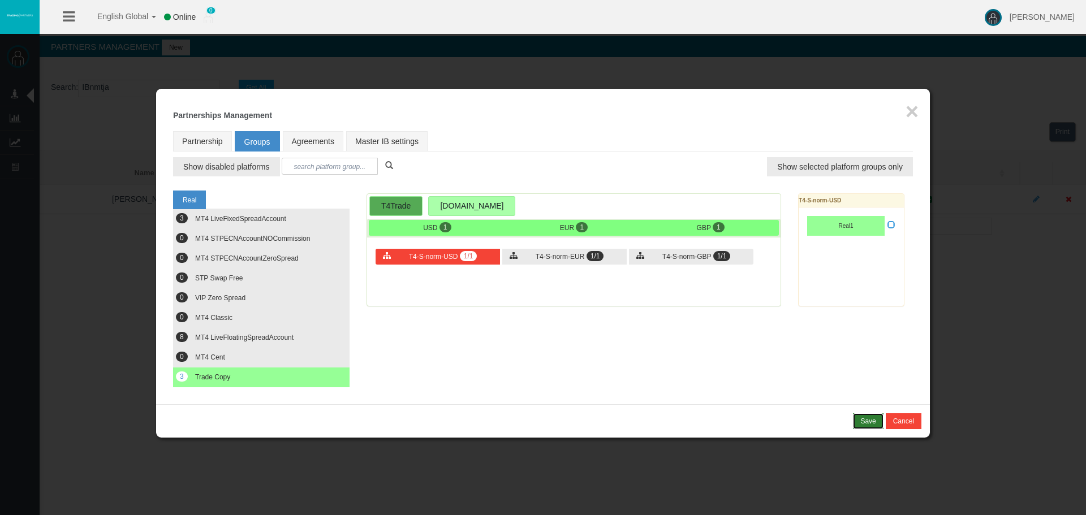
click at [867, 423] on div "Save" at bounding box center [867, 421] width 15 height 10
click at [206, 141] on link "Partnership" at bounding box center [202, 141] width 59 height 20
select select "1"
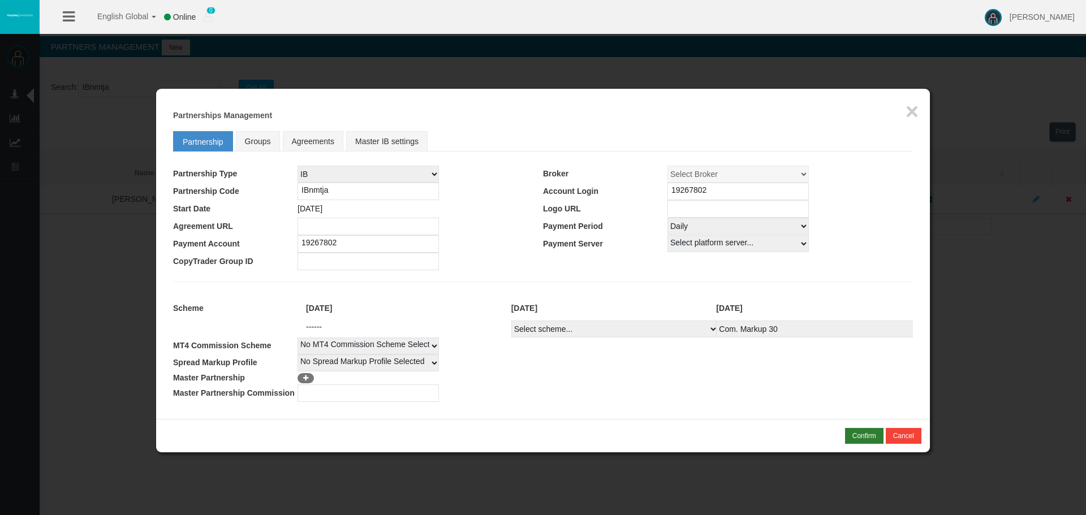
click at [595, 394] on td at bounding box center [605, 394] width 615 height 18
click at [337, 393] on input "number" at bounding box center [368, 394] width 141 height 18
paste input "11"
type input "11"
click at [294, 381] on td "Master Partnership" at bounding box center [235, 378] width 124 height 13
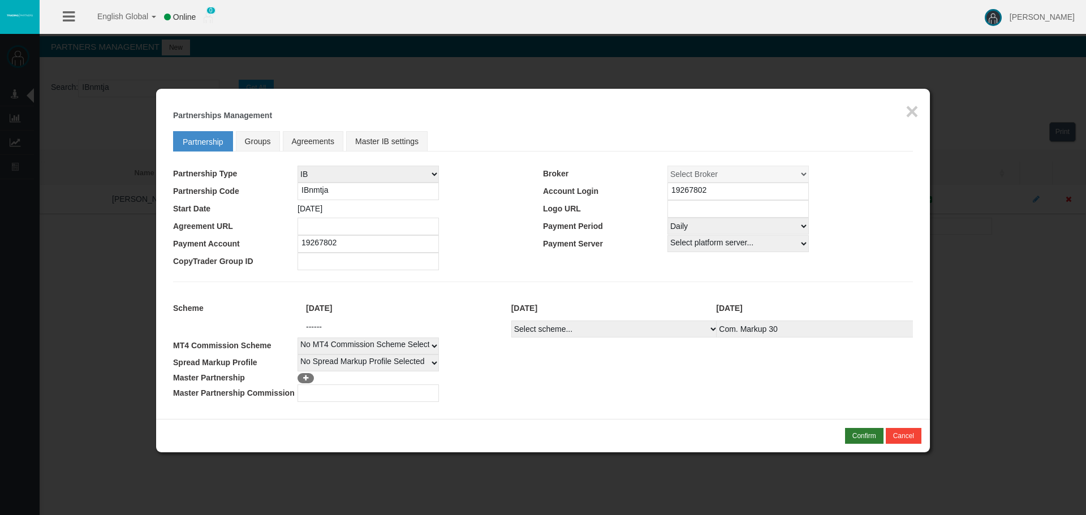
click at [305, 378] on icon at bounding box center [305, 378] width 8 height 7
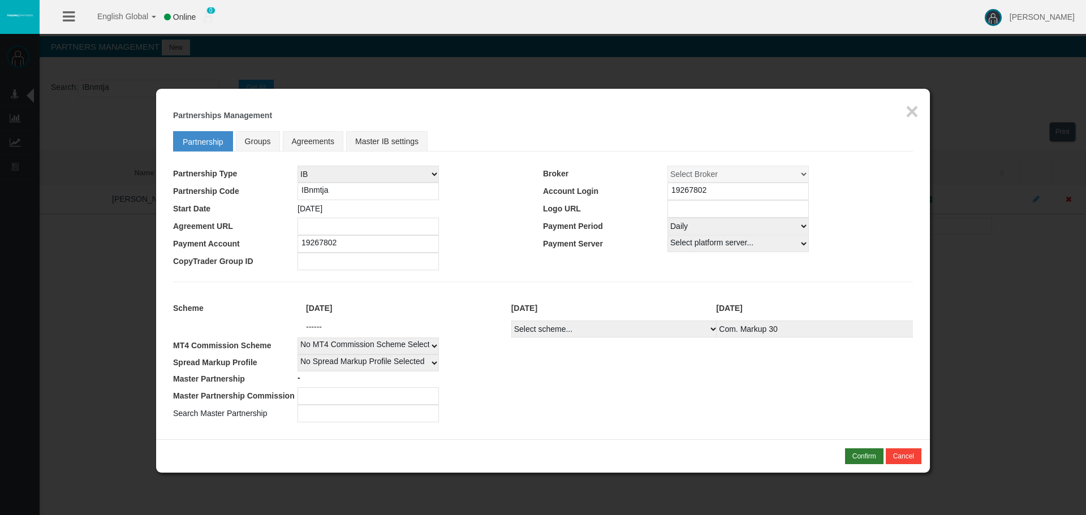
click at [326, 415] on input "text" at bounding box center [368, 414] width 141 height 18
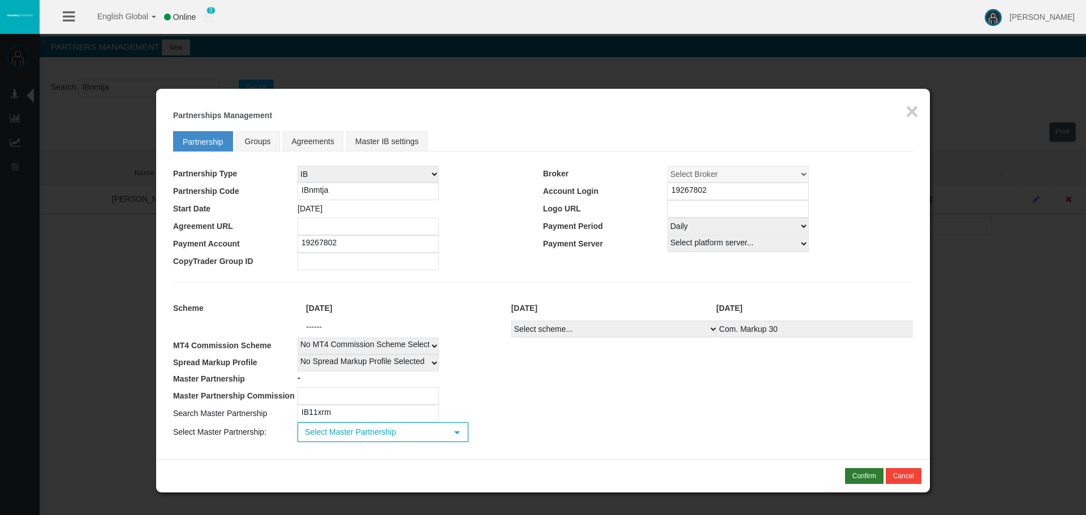
type input "IB11xrm"
click at [338, 436] on span "Select Master Partnership" at bounding box center [373, 433] width 148 height 18
click at [351, 458] on div "Select Master Partnership" at bounding box center [382, 450] width 169 height 15
click at [359, 466] on div "* You cannot combine MLM type of partnership with NSR type of scheme! Confirm C…" at bounding box center [543, 475] width 774 height 33
click at [352, 429] on span "Select Master Partnership" at bounding box center [373, 433] width 148 height 18
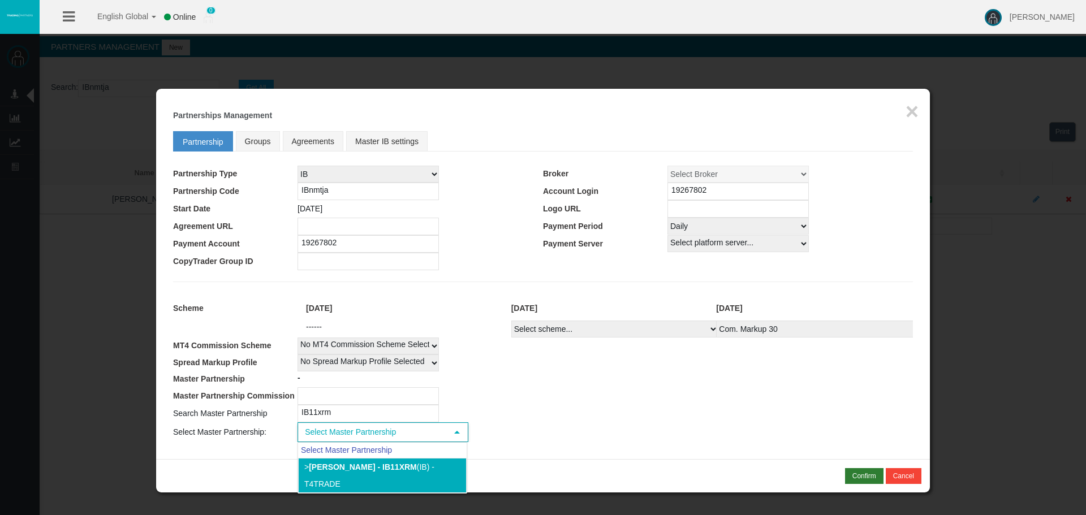
click at [356, 466] on b "[PERSON_NAME] - IB11xrm" at bounding box center [363, 467] width 108 height 9
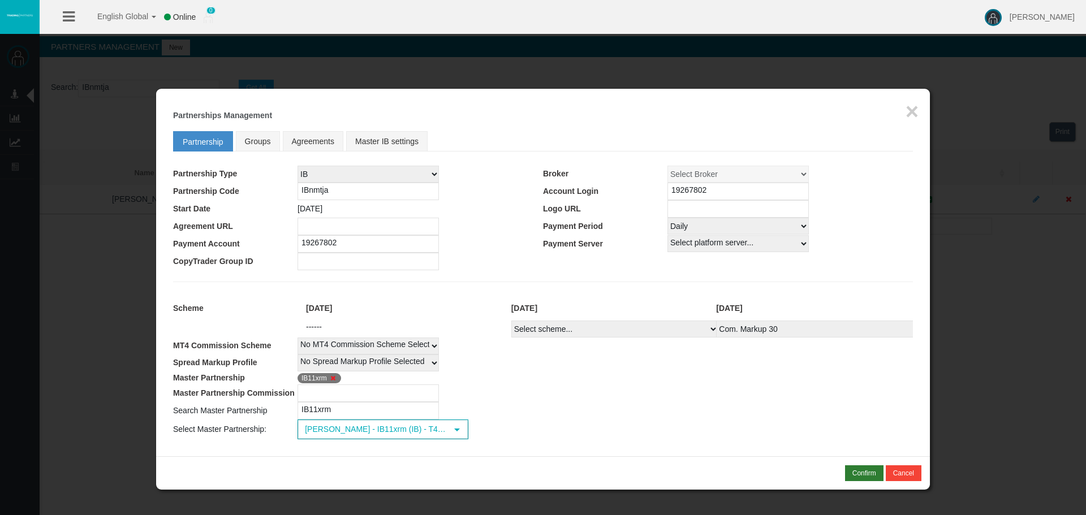
click at [338, 391] on input "number" at bounding box center [368, 394] width 141 height 18
type input "0"
click at [692, 411] on td "IB11xrm" at bounding box center [605, 411] width 615 height 18
click at [739, 232] on select "Select Payment Period... None Daily Weekly Mid-Month Monthly" at bounding box center [737, 226] width 141 height 17
select select "0"
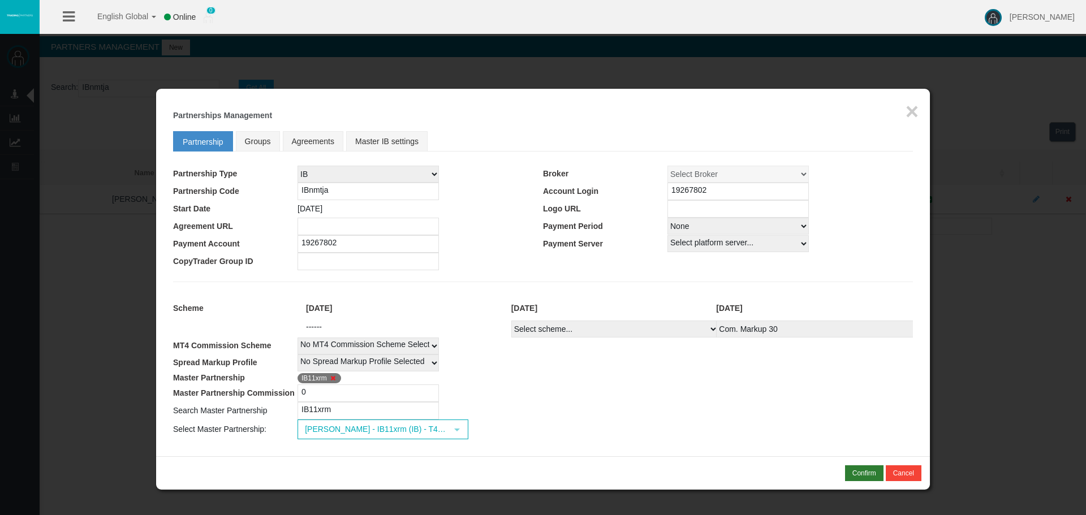
click at [667, 218] on select "Select Payment Period... None Daily Weekly Mid-Month Monthly" at bounding box center [737, 226] width 141 height 17
click at [723, 294] on fieldset "Partnership Groups Agreements Master IB settings Partnership Type IB Affiliate …" at bounding box center [543, 283] width 740 height 314
click at [684, 407] on td "IB11xrm" at bounding box center [605, 411] width 615 height 18
drag, startPoint x: 242, startPoint y: 152, endPoint x: 258, endPoint y: 134, distance: 24.4
click at [242, 148] on fieldset "Partnership Groups Agreements Master IB settings Partnership Type IB Affiliate …" at bounding box center [543, 283] width 740 height 314
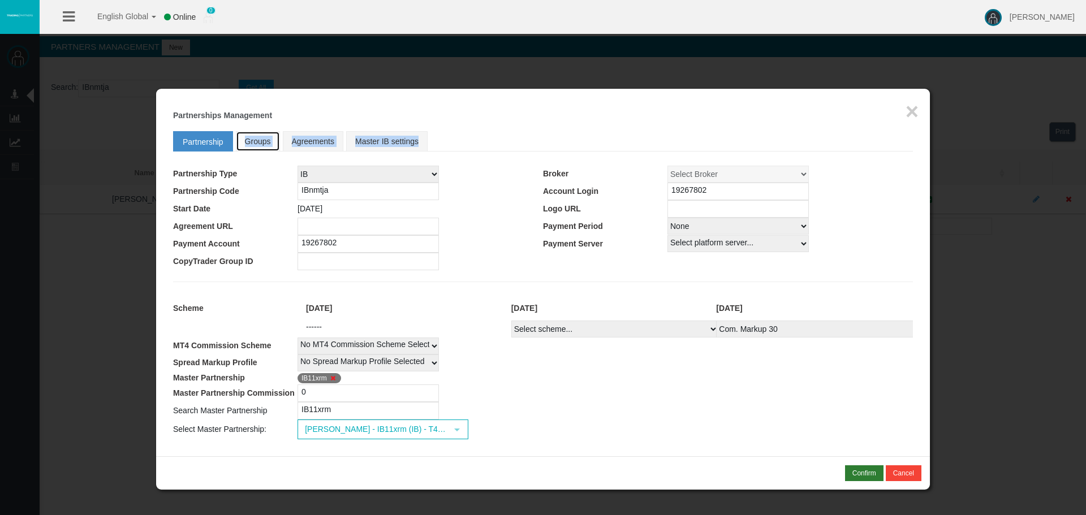
click at [258, 134] on link "Groups" at bounding box center [258, 141] width 44 height 20
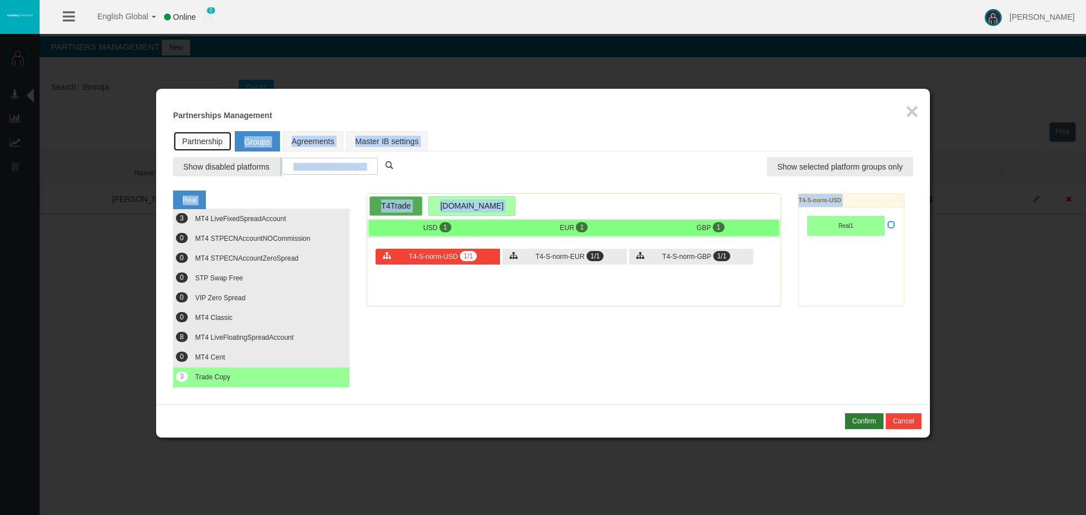
click at [200, 131] on link "Partnership" at bounding box center [202, 141] width 59 height 20
select select "0"
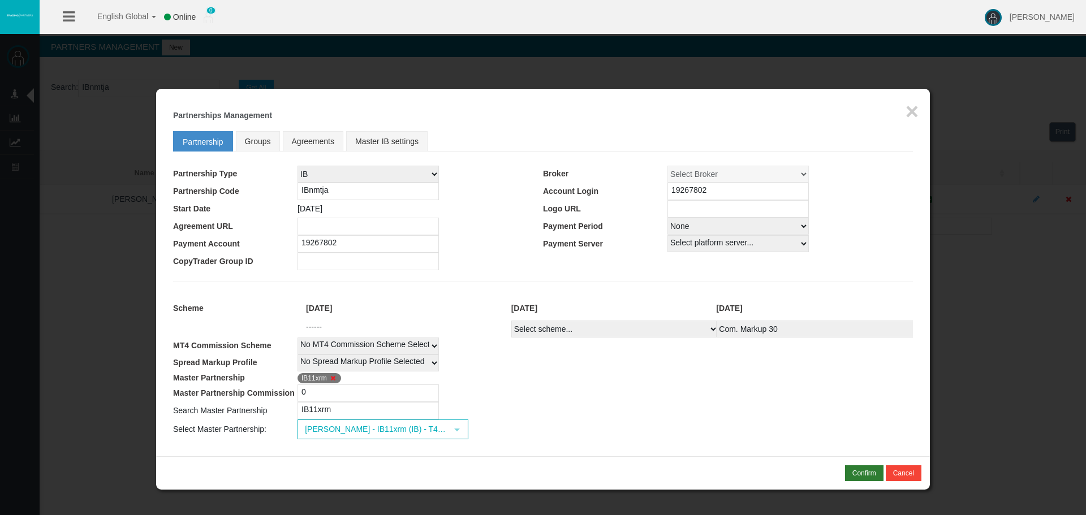
click at [641, 404] on td "IB11xrm" at bounding box center [605, 411] width 615 height 18
click at [643, 406] on td "IB11xrm" at bounding box center [605, 411] width 615 height 18
click at [311, 190] on input "IBnmtja" at bounding box center [368, 192] width 141 height 18
paste input "19266940"
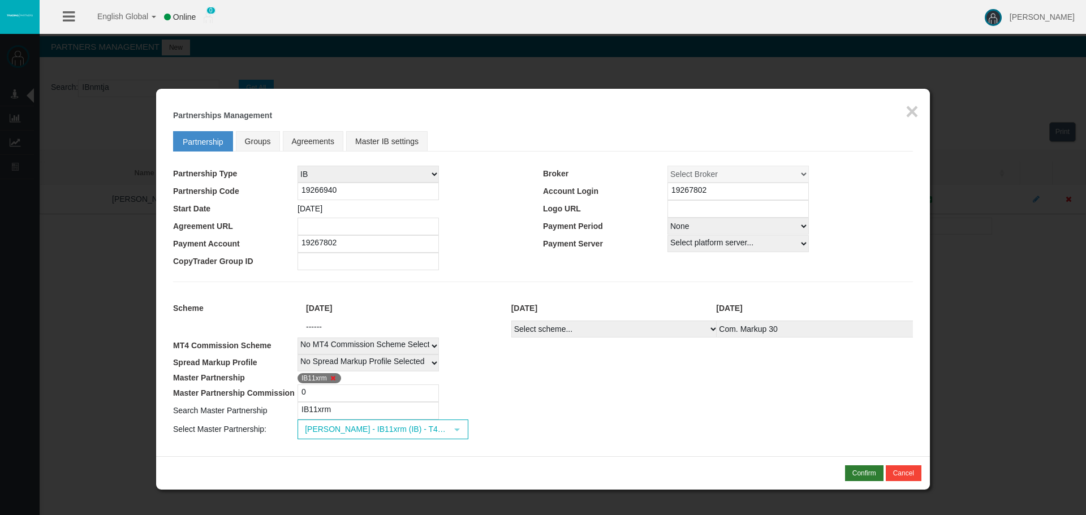
type input "IBnmtja"
click at [691, 424] on td "Loading... [PERSON_NAME] - IB11xrm (IB) - T4Trade select 41403" at bounding box center [605, 430] width 615 height 20
click at [490, 381] on td "IB11xrm" at bounding box center [605, 378] width 615 height 13
click at [585, 393] on td "0" at bounding box center [605, 394] width 615 height 18
click at [877, 470] on button "Confirm" at bounding box center [864, 474] width 38 height 16
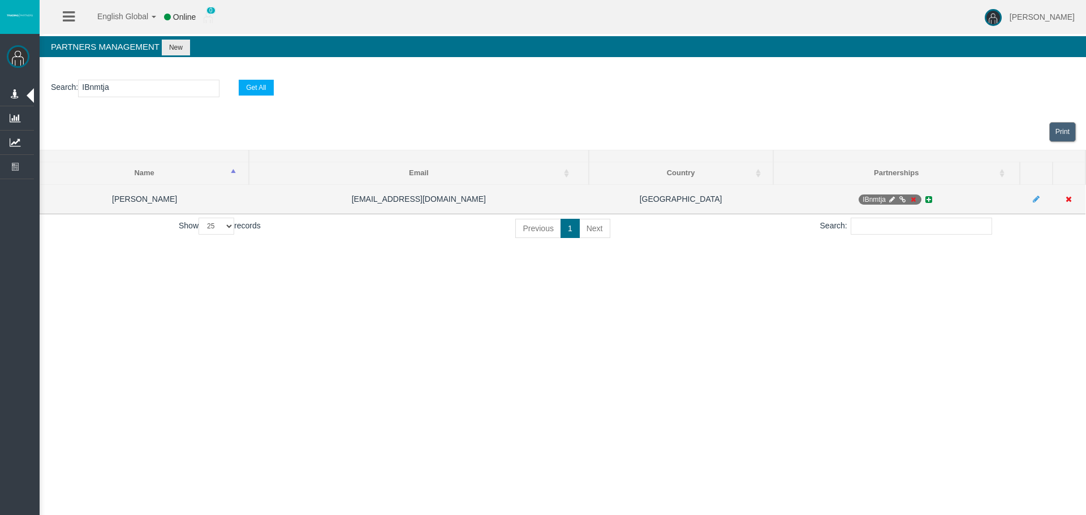
click at [890, 197] on icon at bounding box center [891, 199] width 8 height 7
select select "0"
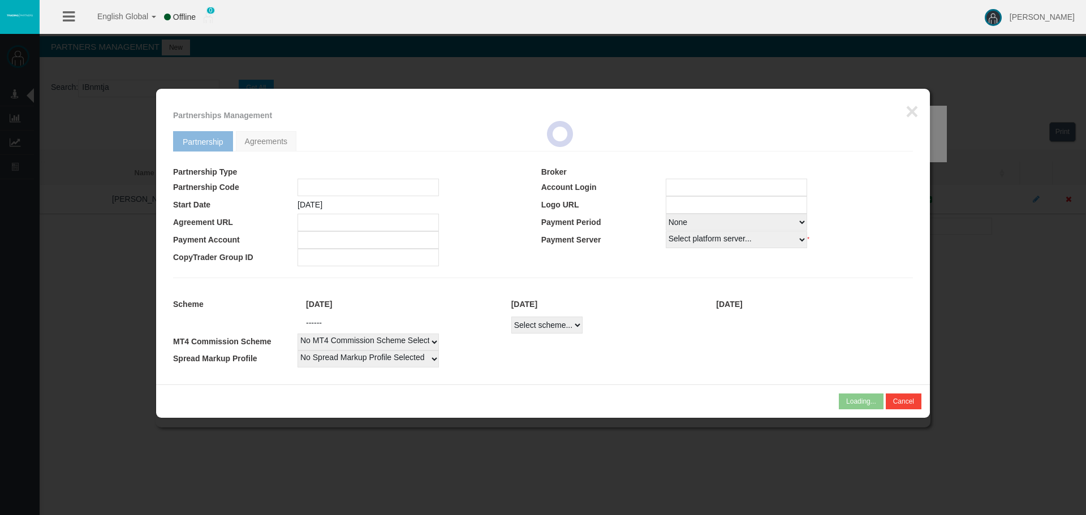
type input "IBnmtja"
type input "19267802"
select select
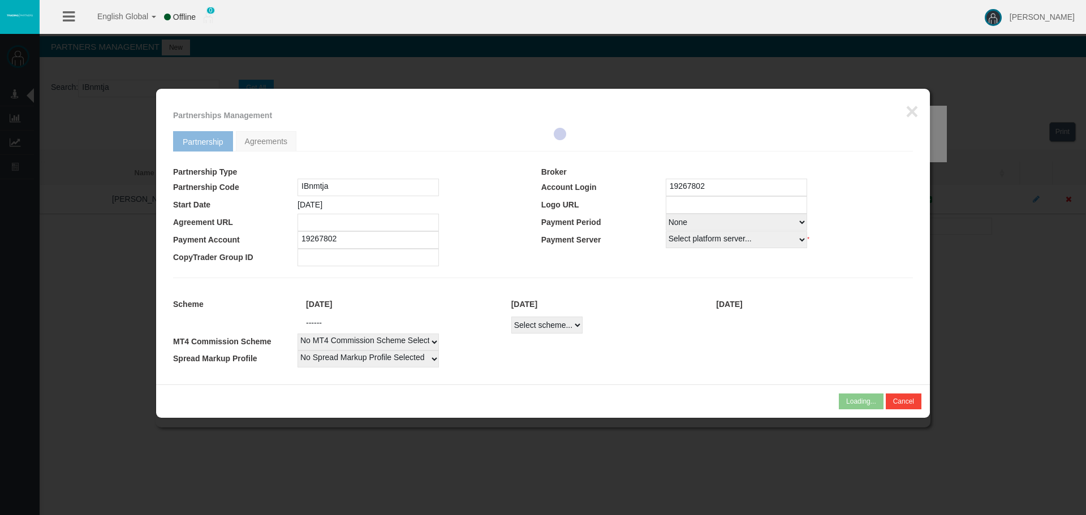
select select
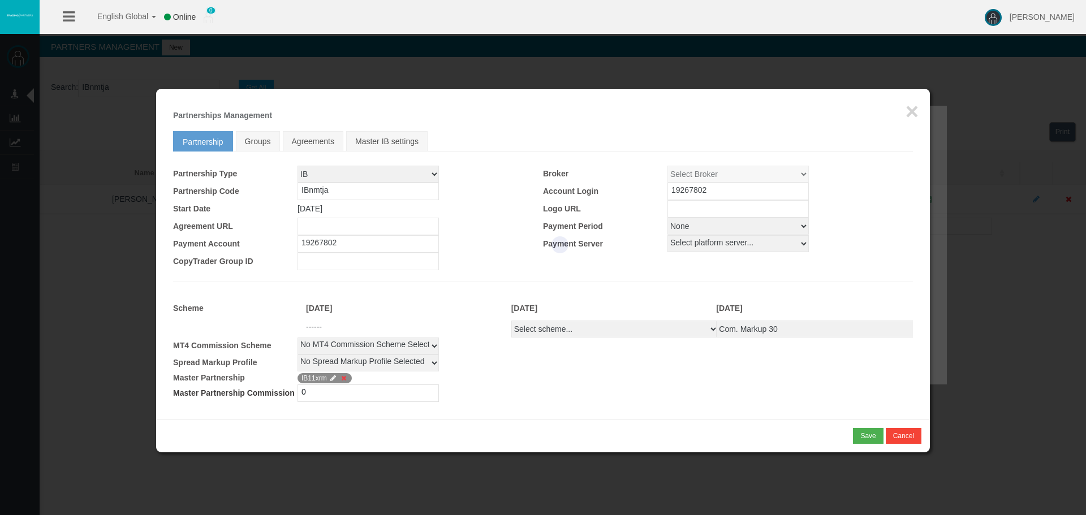
drag, startPoint x: 491, startPoint y: 385, endPoint x: 475, endPoint y: 387, distance: 16.1
click at [475, 387] on td "0" at bounding box center [605, 394] width 615 height 18
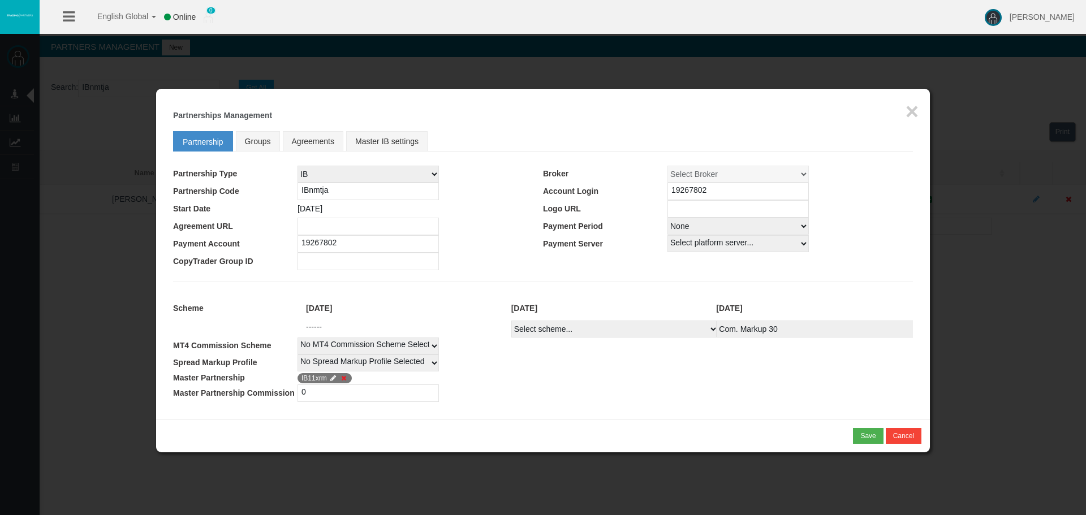
click at [312, 192] on input "IBnmtja" at bounding box center [368, 192] width 141 height 18
drag, startPoint x: 917, startPoint y: 111, endPoint x: 424, endPoint y: 82, distance: 493.6
click at [462, 71] on body "English Global 简体中文 English Global 日本語 한국어 Online 0 [PERSON_NAME] Help Log Out …" at bounding box center [543, 257] width 1086 height 515
click at [246, 137] on span "Groups" at bounding box center [258, 141] width 26 height 9
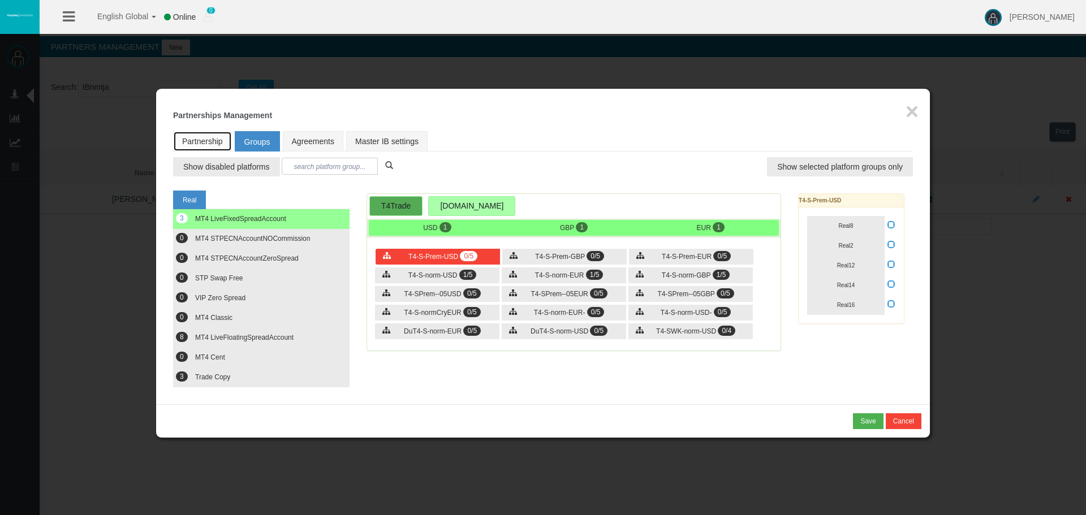
click at [209, 139] on link "Partnership" at bounding box center [202, 141] width 59 height 20
select select "0"
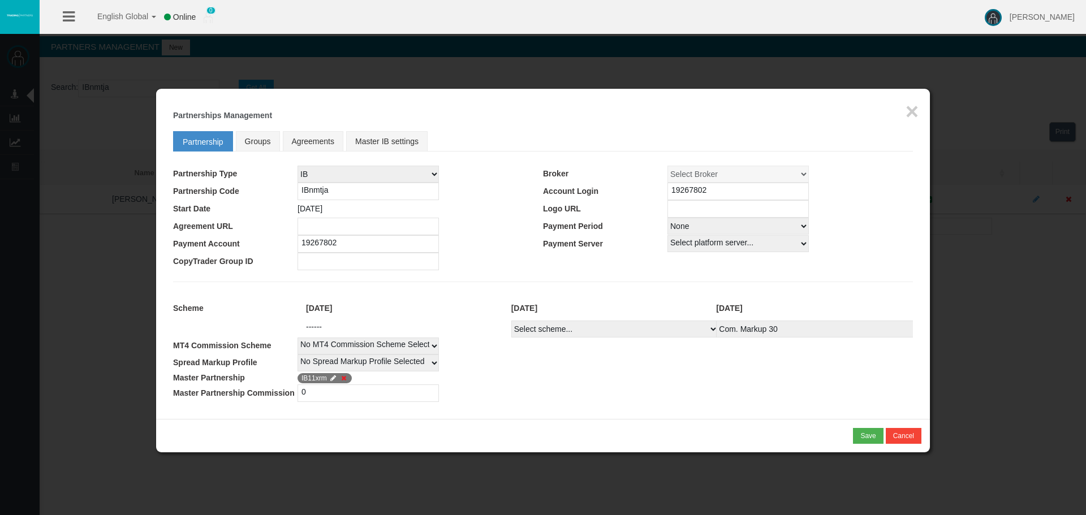
click at [306, 382] on span "IB11xrm" at bounding box center [325, 378] width 54 height 10
copy span "IB11xrm"
drag, startPoint x: 897, startPoint y: 438, endPoint x: 865, endPoint y: 418, distance: 37.7
click at [897, 439] on button "Cancel" at bounding box center [904, 436] width 36 height 16
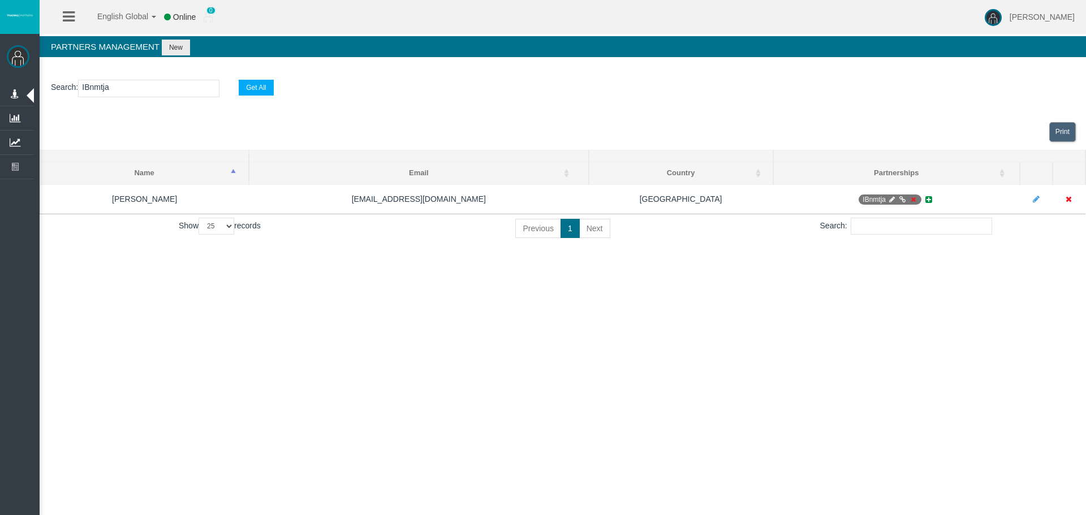
click at [141, 78] on section "Search : IBnmtja Get All" at bounding box center [563, 91] width 1046 height 46
click at [141, 79] on section "Search : IBnmtja Get All" at bounding box center [563, 91] width 1046 height 46
click at [140, 92] on input "IBnmtja" at bounding box center [148, 89] width 141 height 18
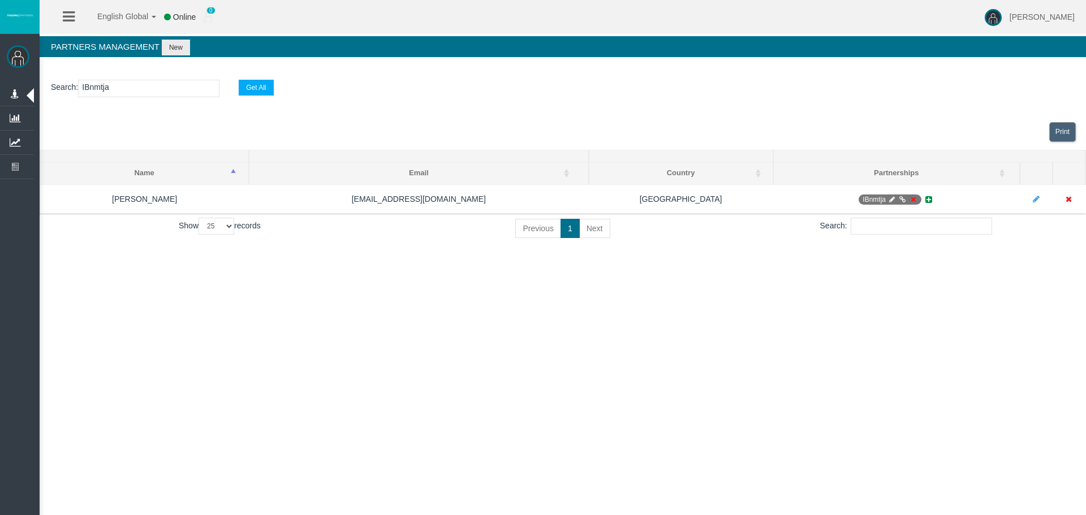
paste input "11xrm"
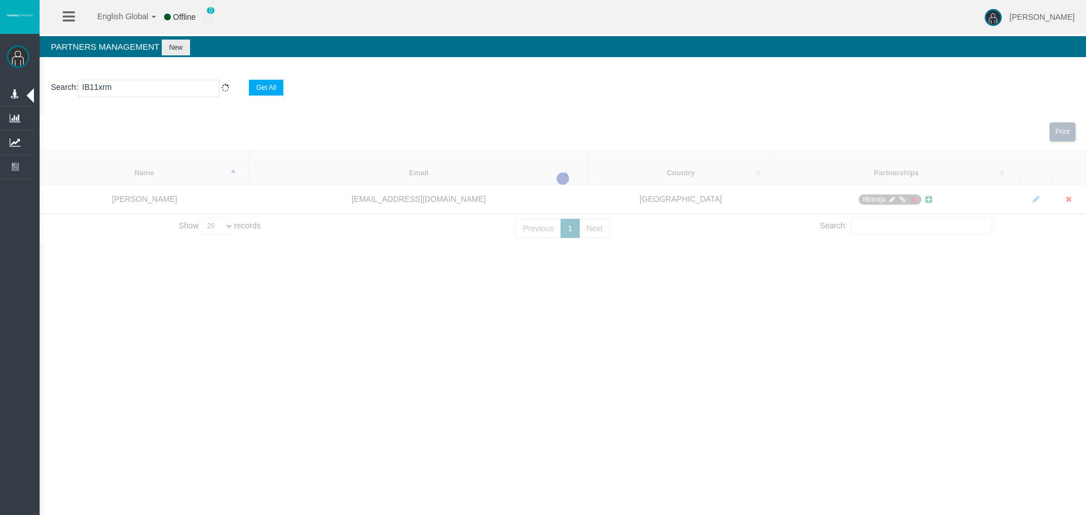
type input "IB11xrm"
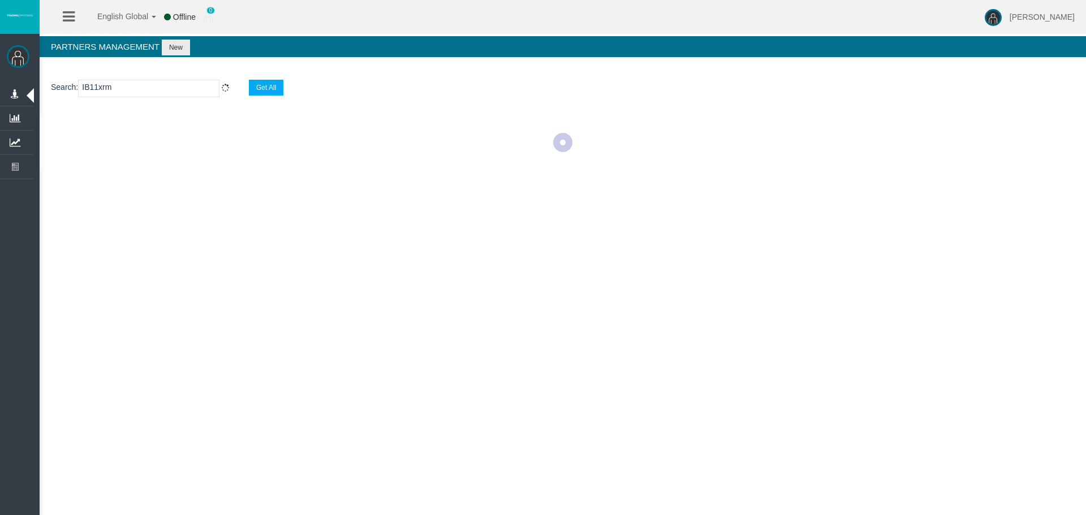
select select "25"
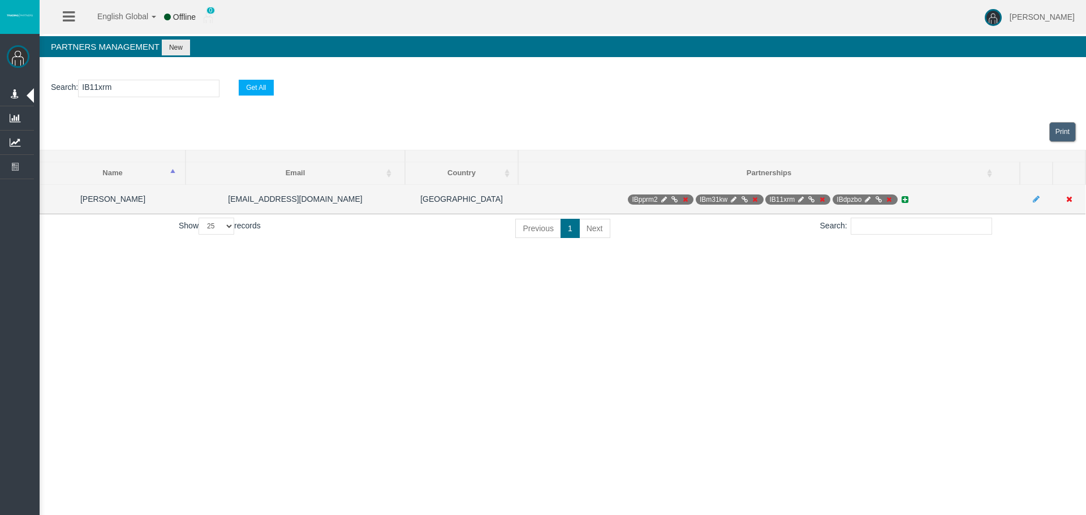
type input "IB11xrm"
click at [798, 195] on span "IB11xrm" at bounding box center [797, 200] width 65 height 10
click at [797, 201] on icon at bounding box center [801, 199] width 8 height 7
select select "0"
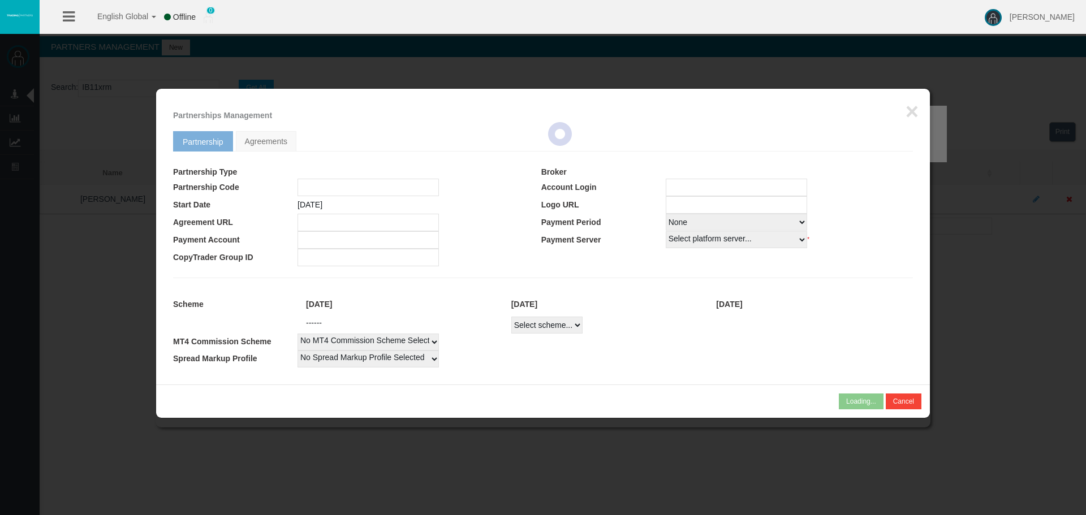
type input "IB11xrm"
type input "19266940"
select select
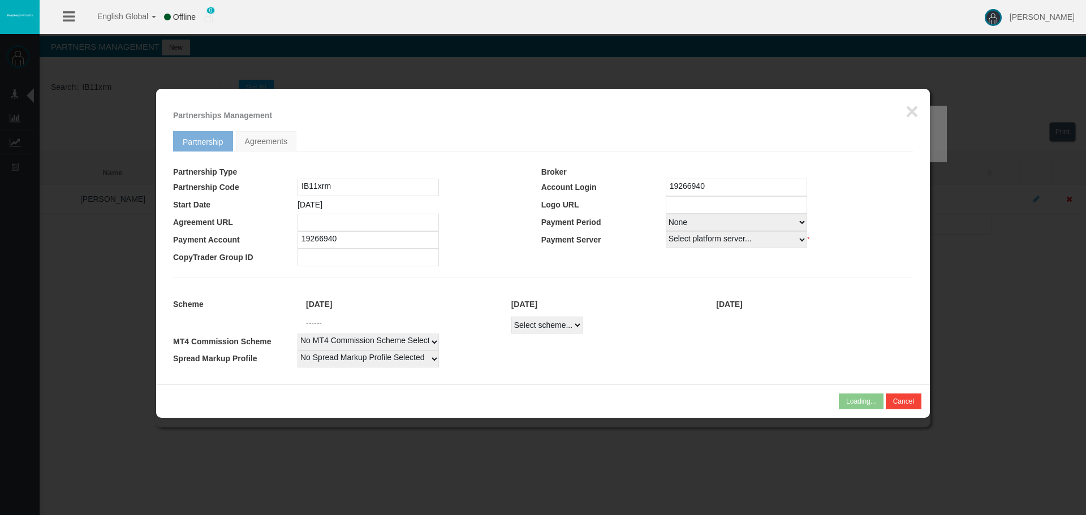
select select
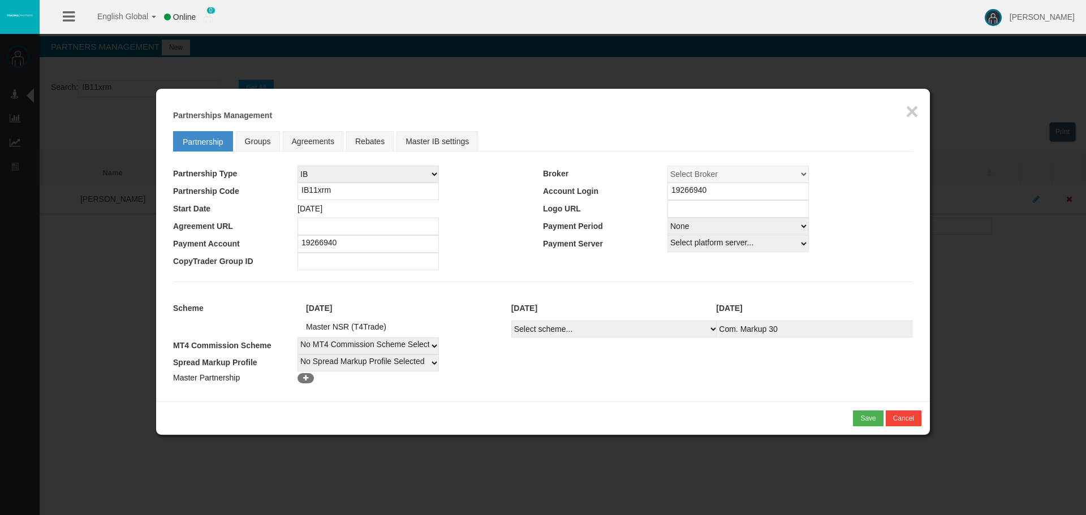
click at [451, 124] on div "Loading... × Partnerships Management Partnership Groups Agreements Rebates Mast…" at bounding box center [543, 245] width 774 height 313
click at [449, 130] on fieldset "Partnership Groups Agreements Rebates Master IB settings Partnership Type IB Af…" at bounding box center [543, 255] width 740 height 259
click at [449, 140] on link "Master IB settings" at bounding box center [437, 141] width 81 height 20
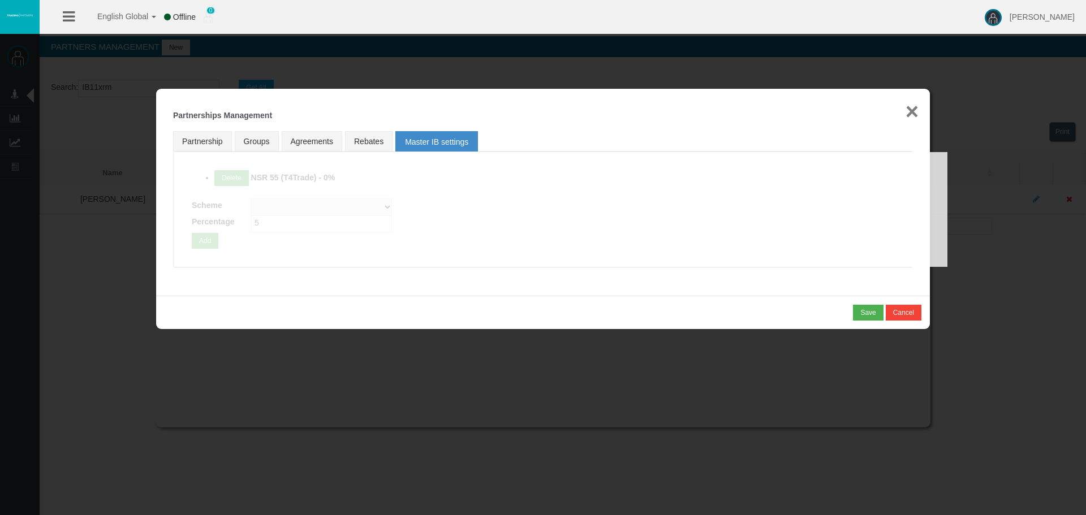
click at [913, 110] on button "×" at bounding box center [912, 111] width 13 height 23
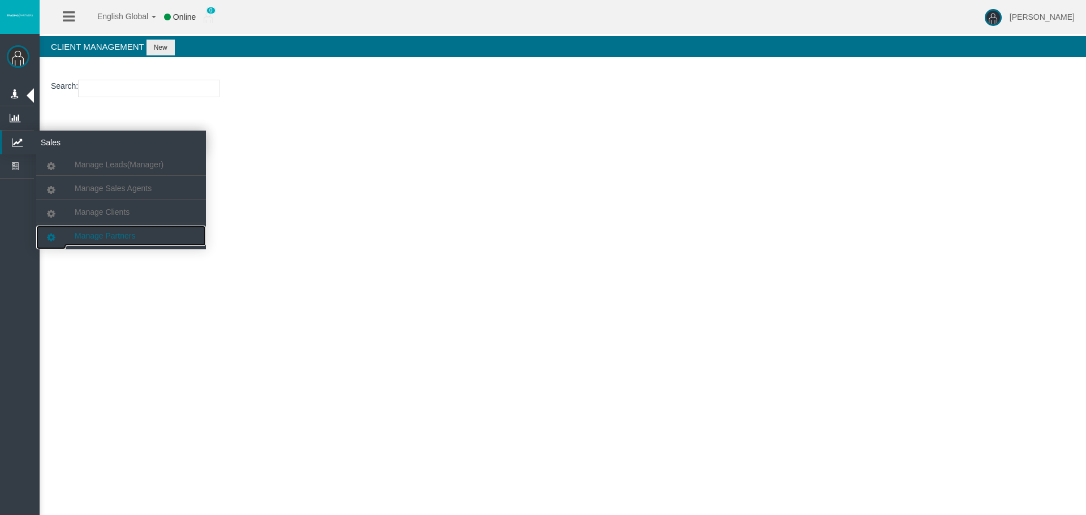
click at [94, 230] on link "Manage Partners" at bounding box center [121, 236] width 170 height 20
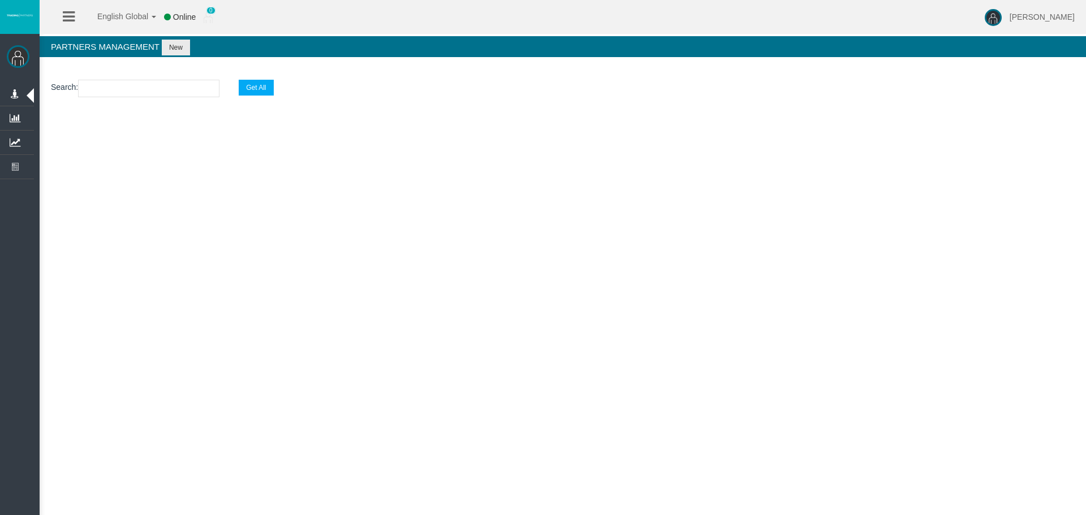
click at [178, 90] on input "text" at bounding box center [148, 89] width 141 height 18
paste input "IB11xrm"
type input "IB11xrm"
select select "25"
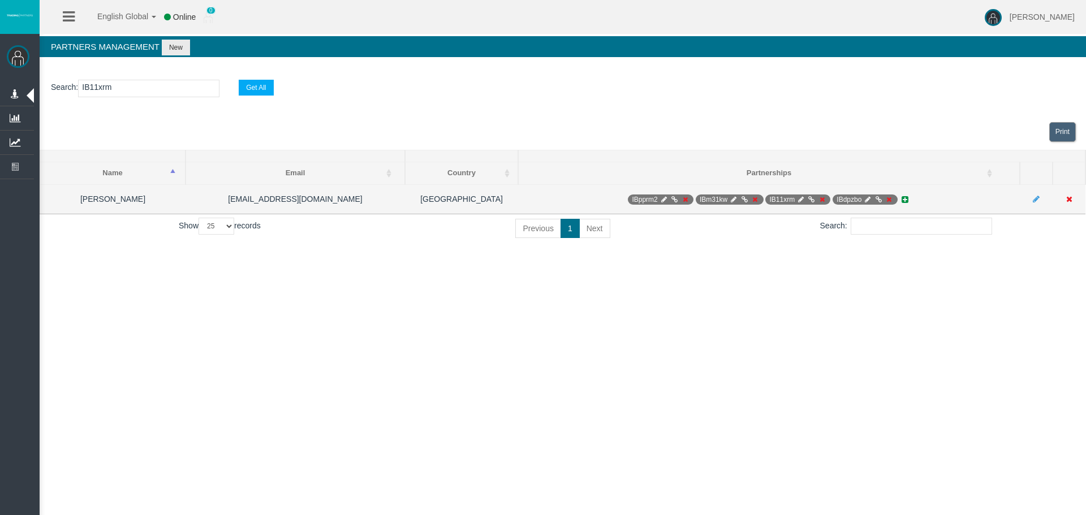
type input "IB11xrm"
click at [802, 200] on icon at bounding box center [801, 199] width 8 height 7
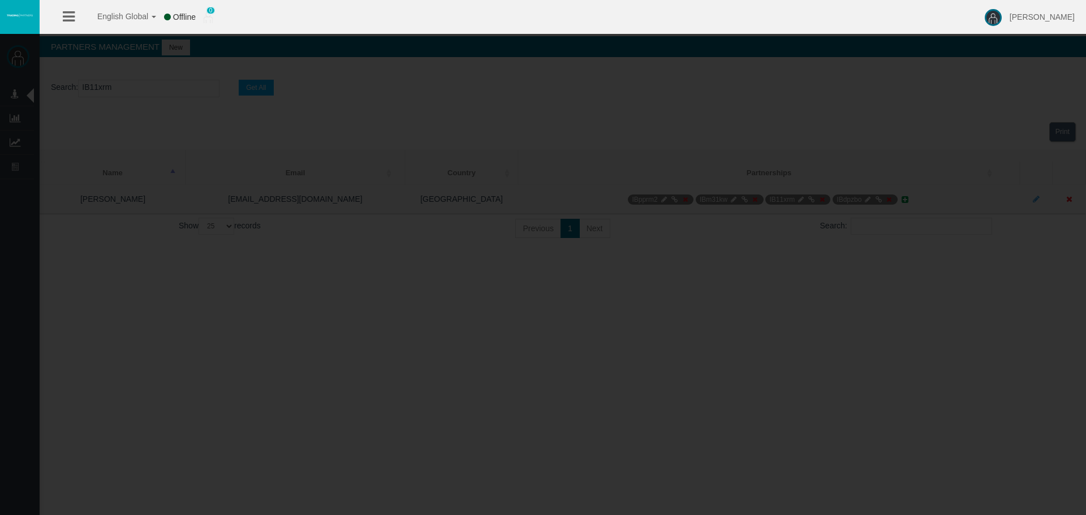
select select "0"
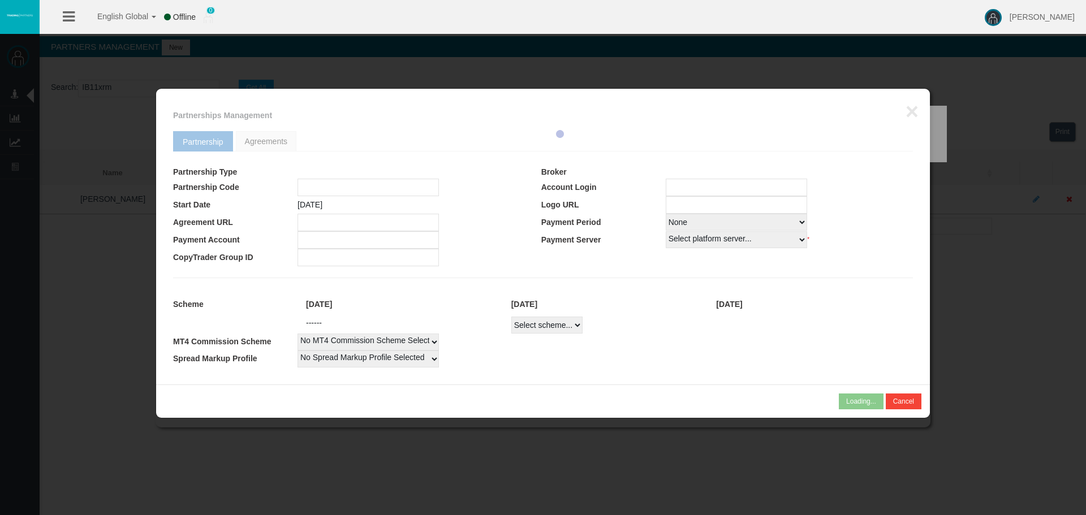
type input "IB11xrm"
type input "19266940"
select select
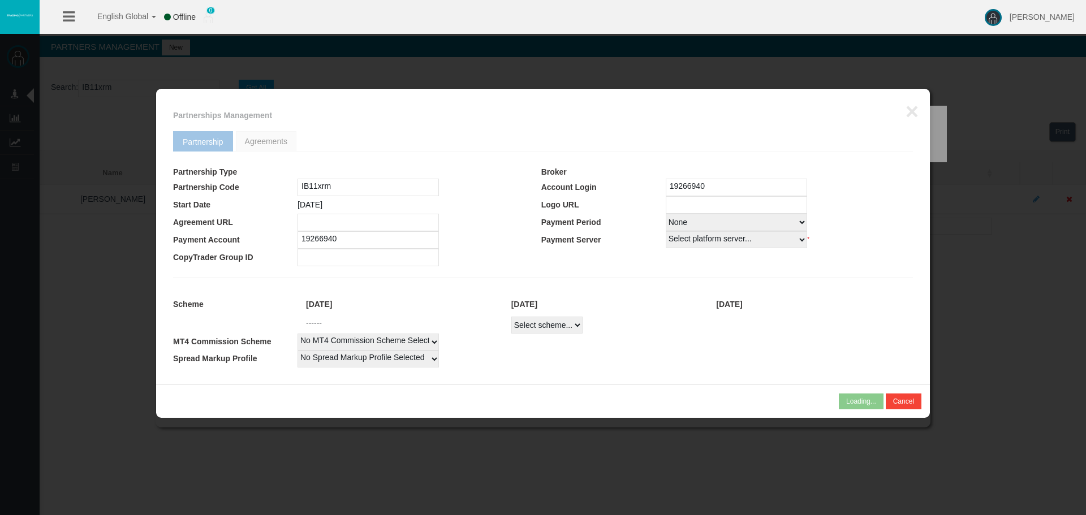
select select
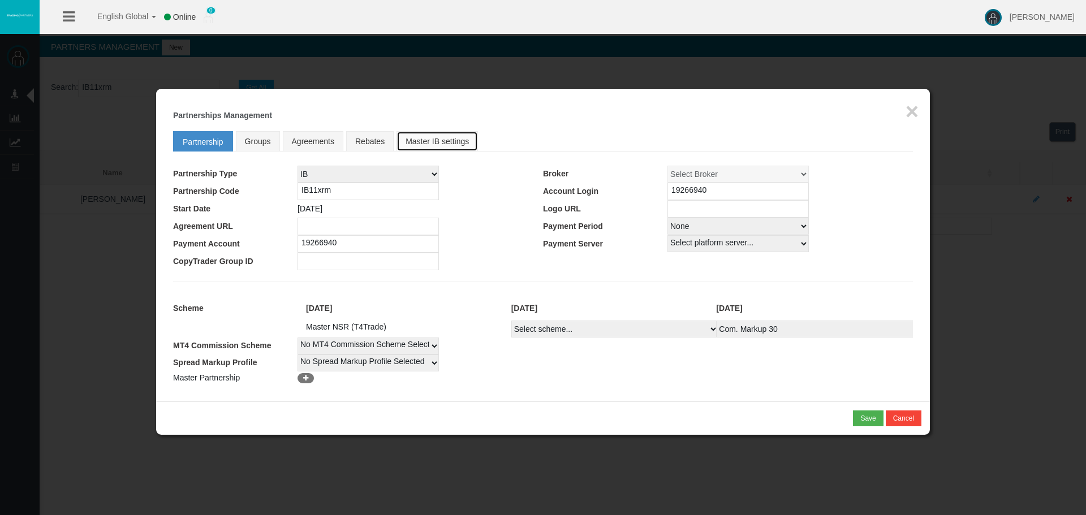
click at [426, 133] on link "Master IB settings" at bounding box center [437, 141] width 81 height 20
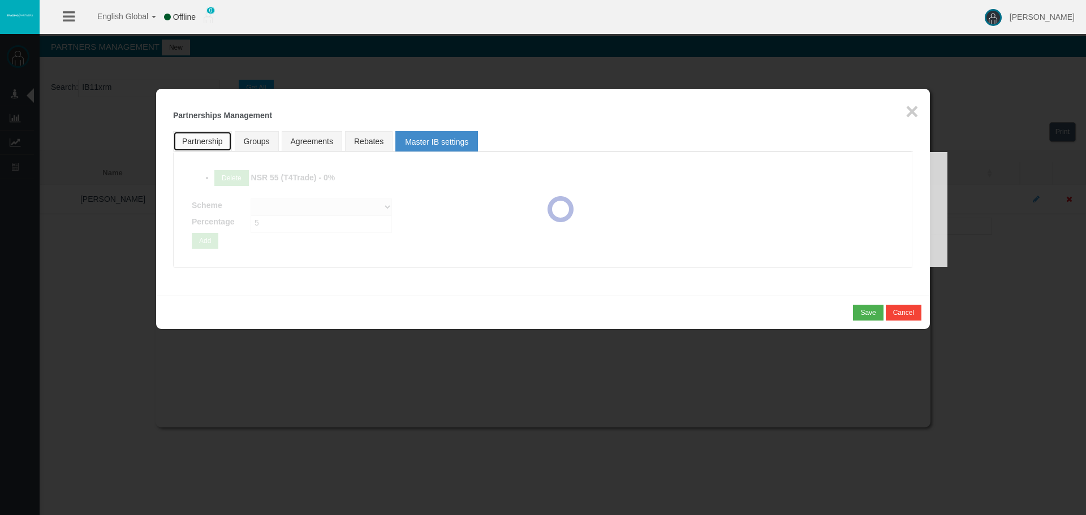
click at [195, 146] on link "Partnership" at bounding box center [202, 141] width 59 height 20
select select "0"
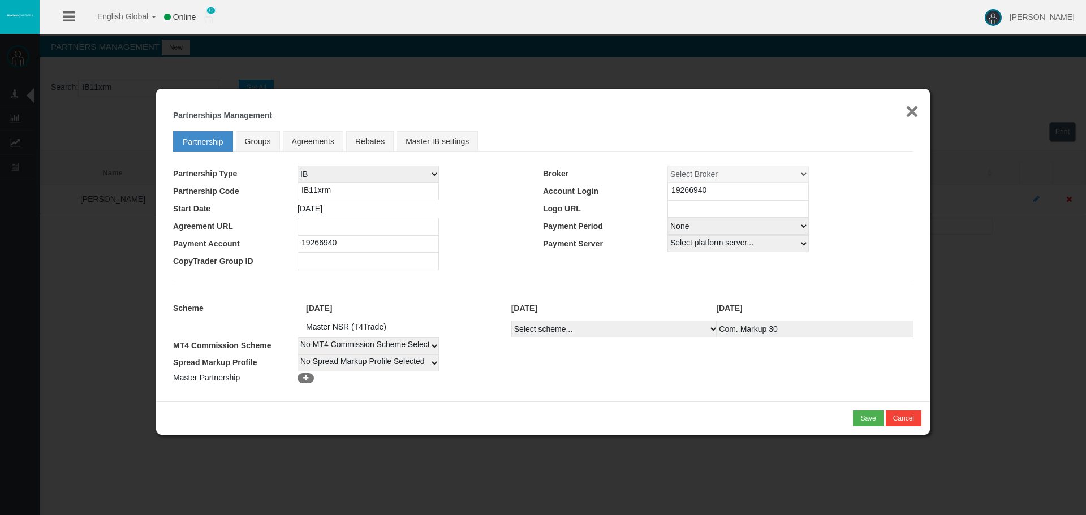
click at [915, 109] on button "×" at bounding box center [912, 111] width 13 height 23
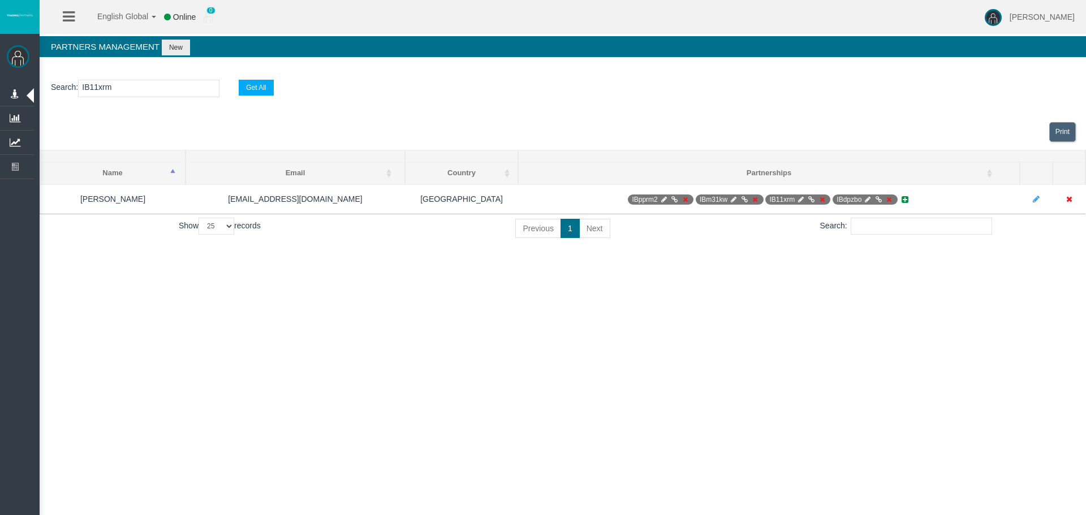
drag, startPoint x: 551, startPoint y: 324, endPoint x: 515, endPoint y: 305, distance: 40.2
click at [550, 324] on div "English Global 简体中文 English Global 日本語 한국어 Online 0 [PERSON_NAME] Help Log Out …" at bounding box center [543, 257] width 1086 height 515
click at [458, 301] on div "English Global 简体中文 English Global 日本語 한국어 Online 0 [PERSON_NAME] Help Log Out …" at bounding box center [543, 257] width 1086 height 515
click at [562, 361] on div "English Global 简体中文 English Global 日本語 한국어 Online 0 [PERSON_NAME] Help Log Out …" at bounding box center [543, 257] width 1086 height 515
drag, startPoint x: 583, startPoint y: 339, endPoint x: 588, endPoint y: 347, distance: 9.3
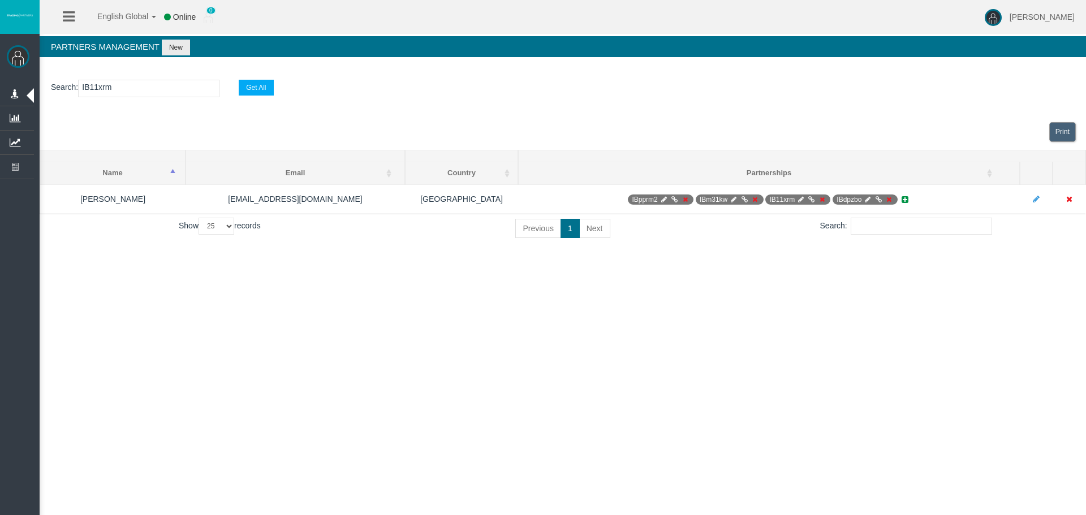
click at [588, 347] on div "English Global 简体中文 English Global 日本語 한국어 Online 0 [PERSON_NAME] Help Log Out …" at bounding box center [543, 257] width 1086 height 515
click at [775, 355] on div "English Global 简体中文 English Global 日本語 한국어 Online 0 [PERSON_NAME] Help Log Out …" at bounding box center [543, 257] width 1086 height 515
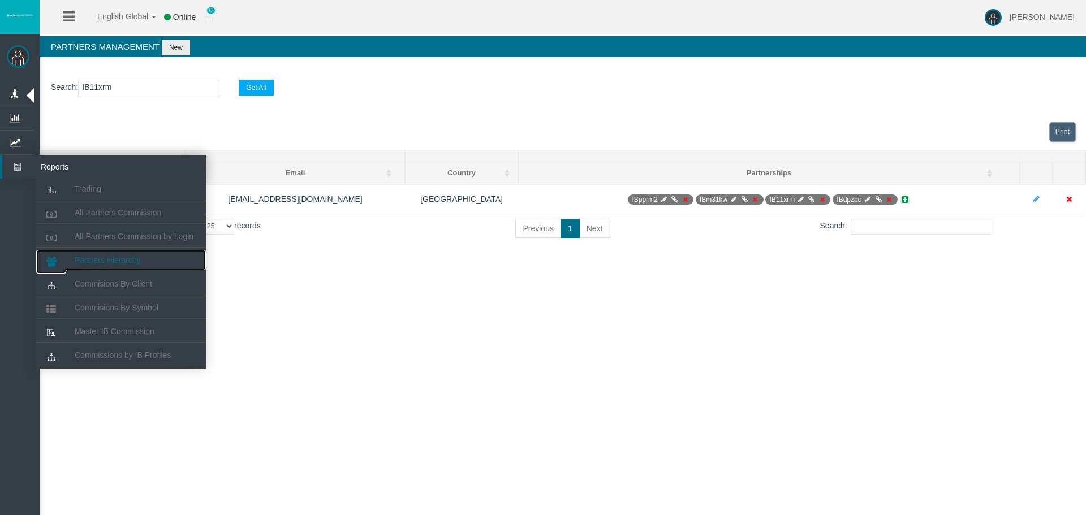
click at [127, 256] on span "Partners Hierarchy" at bounding box center [108, 260] width 66 height 9
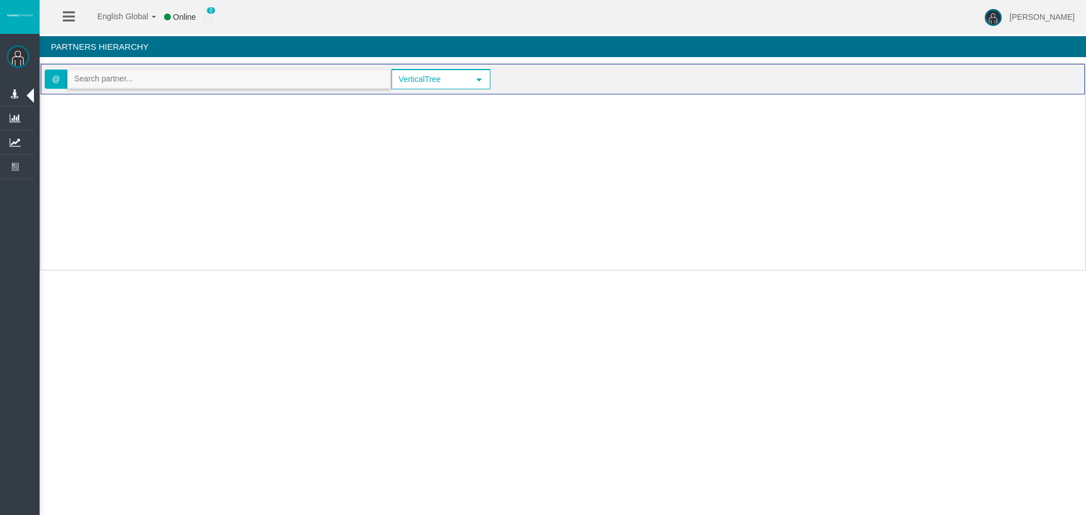
click at [143, 85] on input "text" at bounding box center [229, 79] width 322 height 18
paste input "IB11xrm"
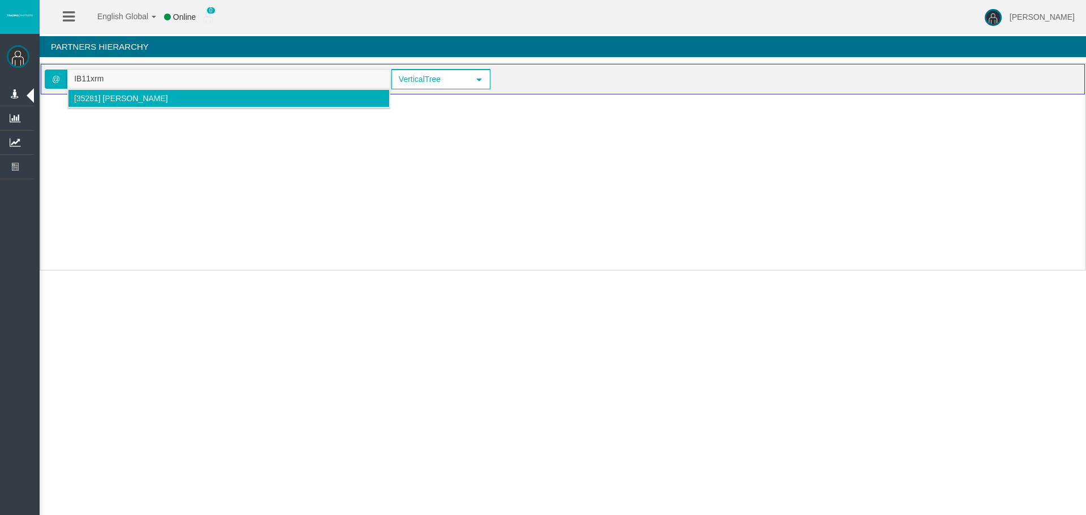
click at [107, 105] on li "[35281] [PERSON_NAME]" at bounding box center [229, 98] width 322 height 18
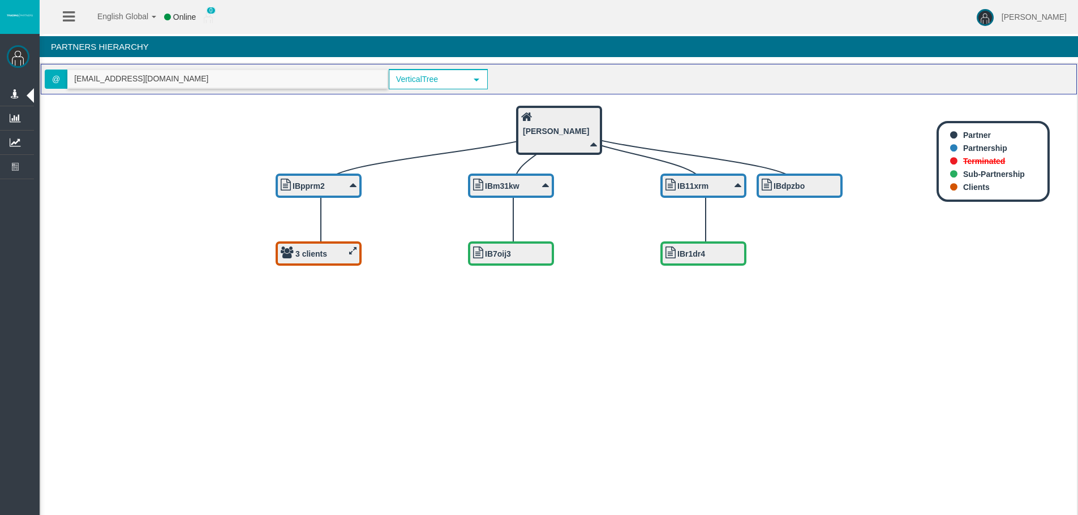
type input "[EMAIL_ADDRESS][DOMAIN_NAME]"
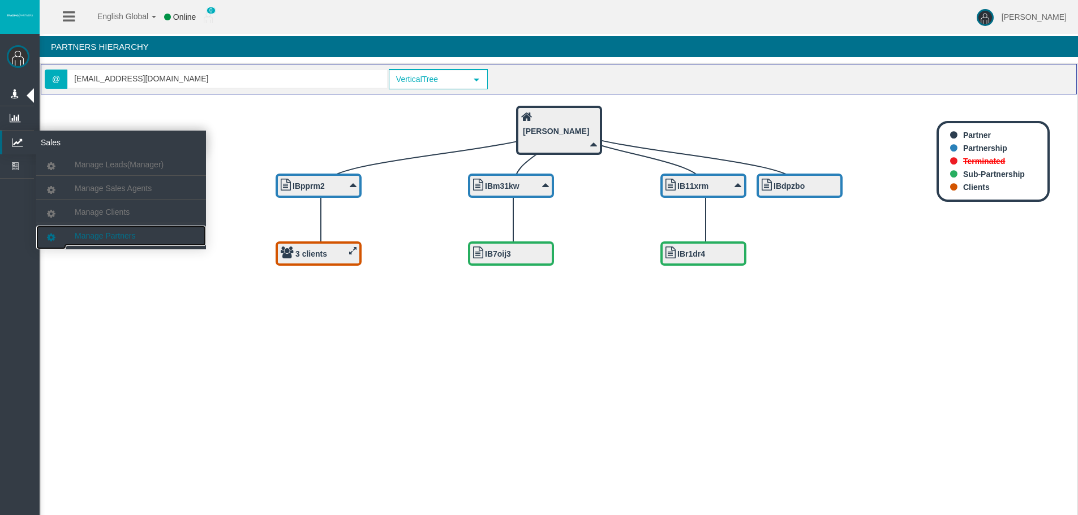
click at [93, 236] on span "Manage Partners" at bounding box center [105, 235] width 61 height 9
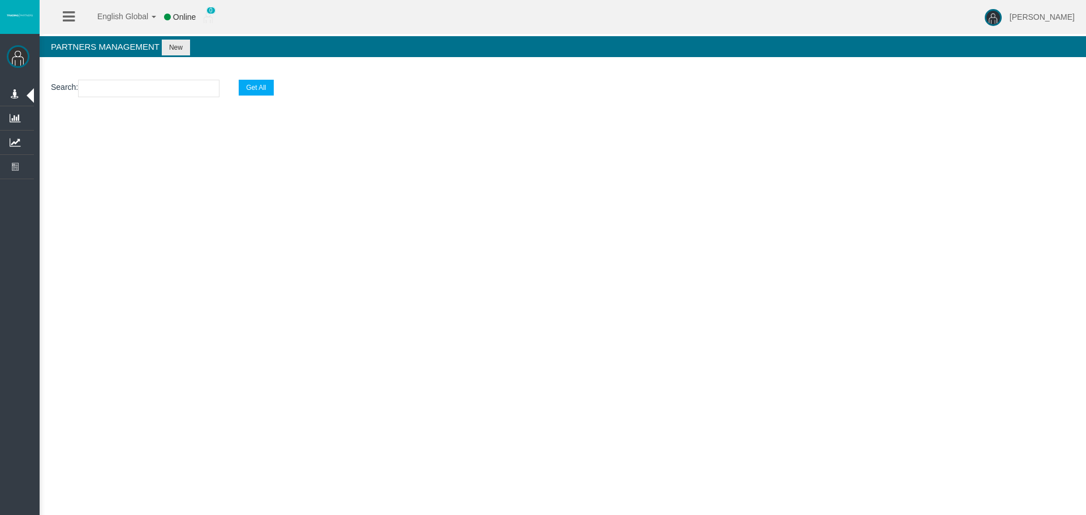
click at [133, 94] on input "text" at bounding box center [148, 89] width 141 height 18
paste input "ibr1dr"
type input "ibr1dr"
select select "25"
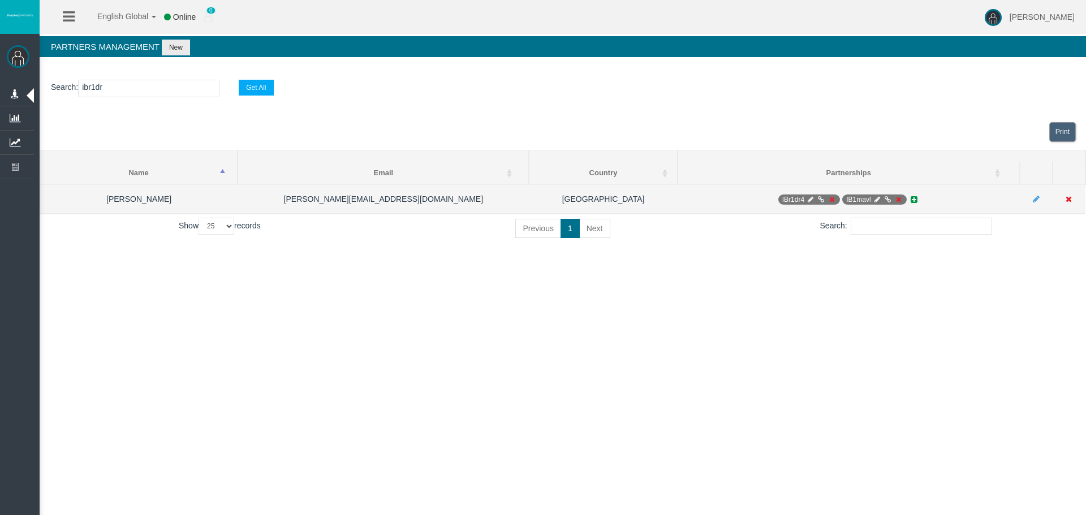
type input "ibr1dr"
click at [814, 197] on icon at bounding box center [810, 199] width 8 height 7
select select "0"
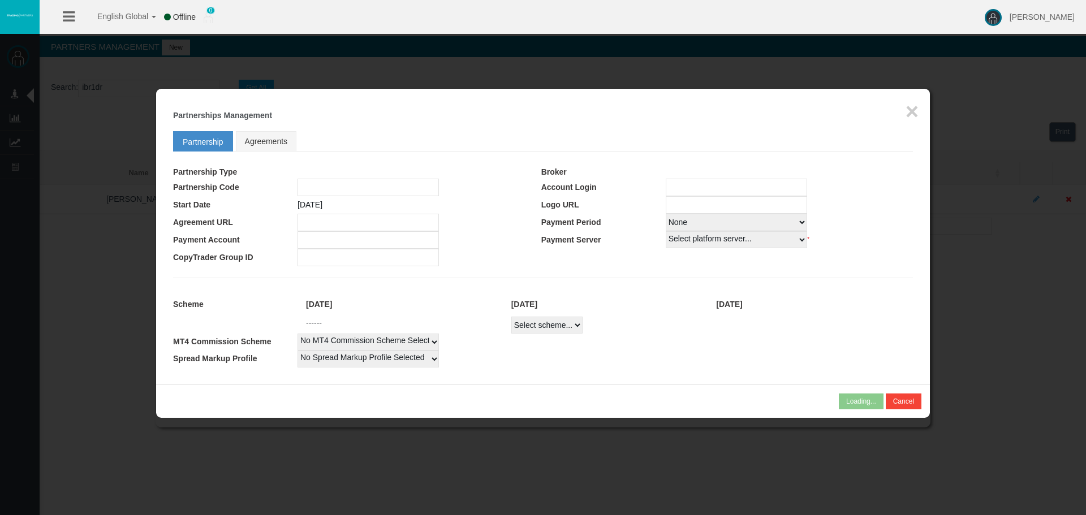
type input "IBr1dr4"
type input "19266939"
select select
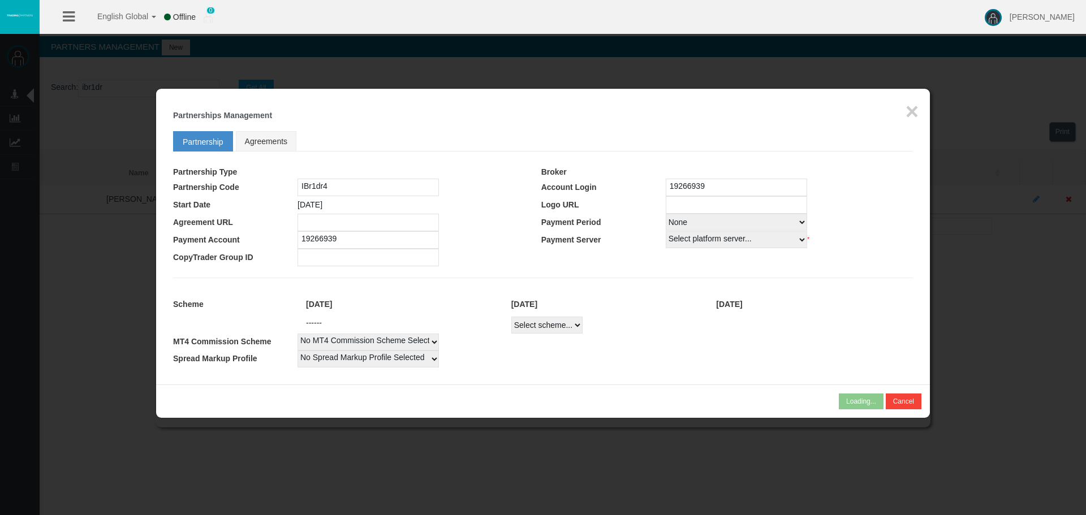
select select
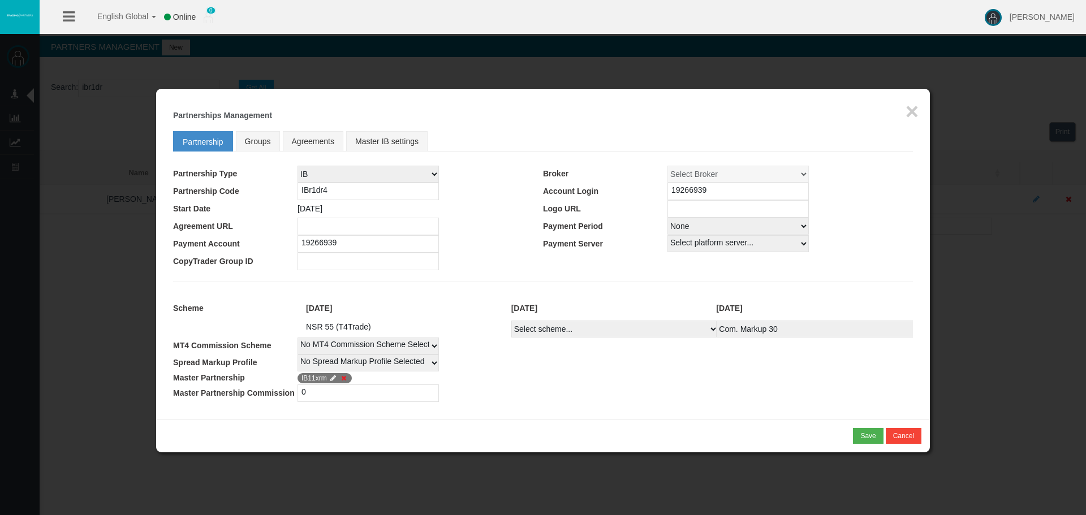
click at [687, 195] on input "19266939" at bounding box center [737, 192] width 141 height 18
click at [607, 381] on td "IB11xrm" at bounding box center [605, 378] width 615 height 13
click at [550, 411] on div "Loading... × Partnerships Management Partnership Groups Agreements Master IB se…" at bounding box center [543, 254] width 774 height 330
click at [248, 146] on link "Groups" at bounding box center [258, 141] width 44 height 20
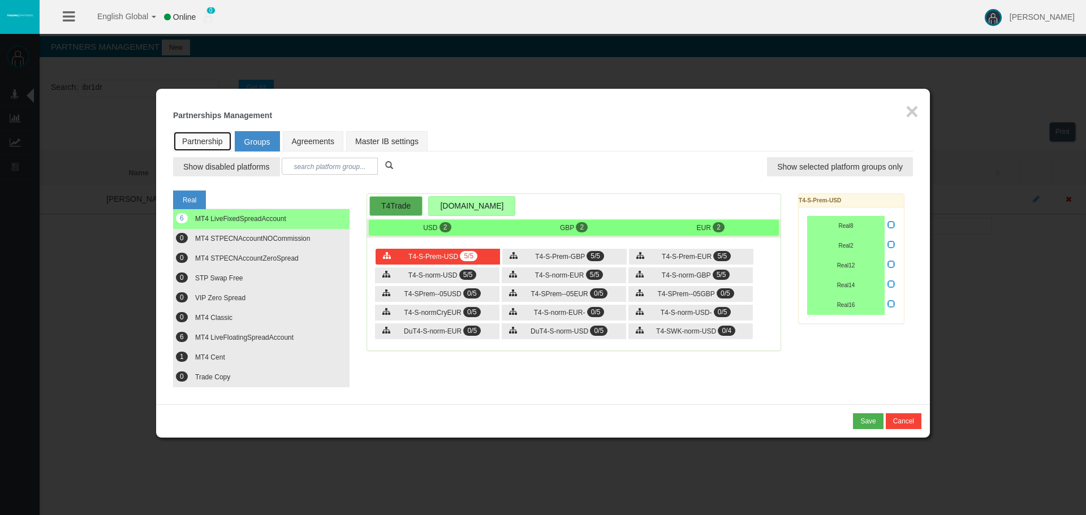
click at [207, 146] on link "Partnership" at bounding box center [202, 141] width 59 height 20
select select "0"
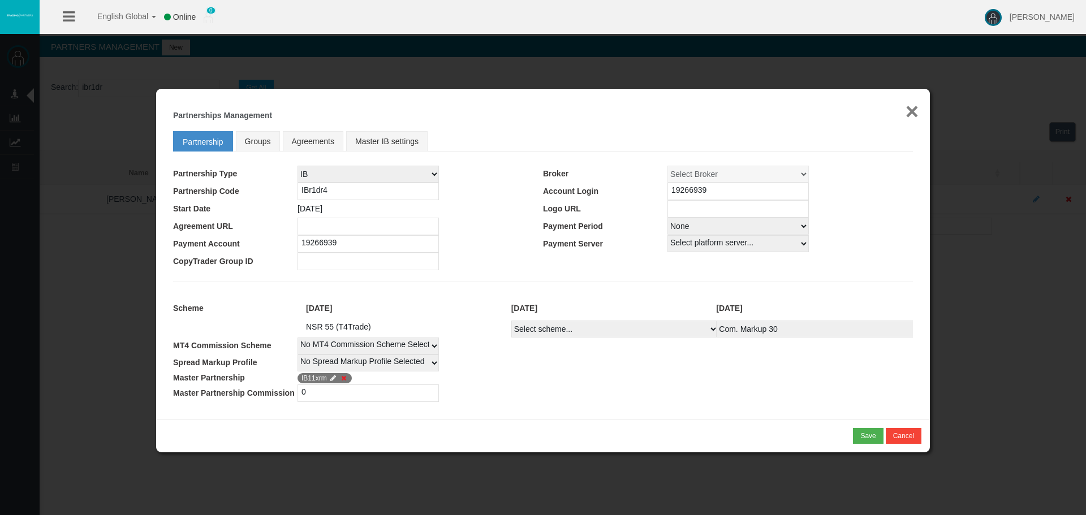
drag, startPoint x: 932, startPoint y: 119, endPoint x: 911, endPoint y: 115, distance: 20.7
click at [932, 119] on div at bounding box center [543, 257] width 1086 height 515
click at [911, 115] on button "×" at bounding box center [912, 111] width 13 height 23
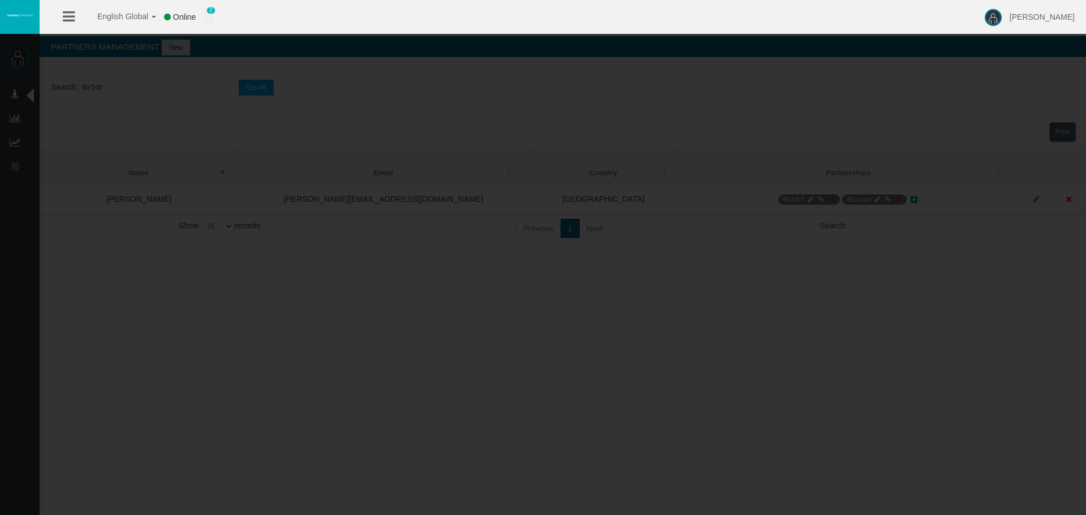
click at [402, 356] on div "English Global 简体中文 English Global 日本語 한국어 Online 0 [PERSON_NAME] Help Log Out …" at bounding box center [543, 257] width 1086 height 515
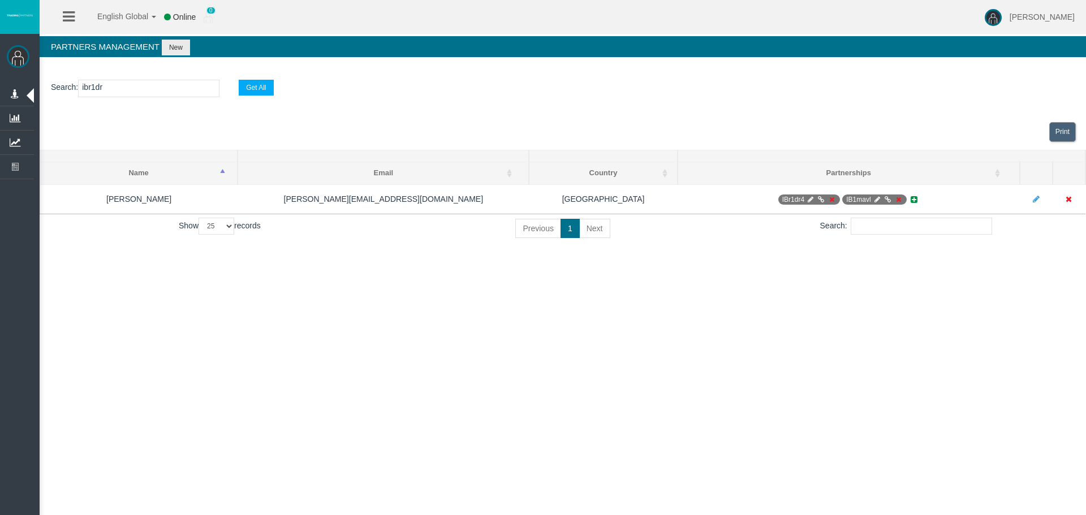
click at [151, 98] on section "Search : ibr1dr Get All" at bounding box center [563, 91] width 1046 height 46
click at [151, 89] on input "ibr1dr" at bounding box center [148, 89] width 141 height 18
paste input "IBr1dr4"
type input "IBr1dr4"
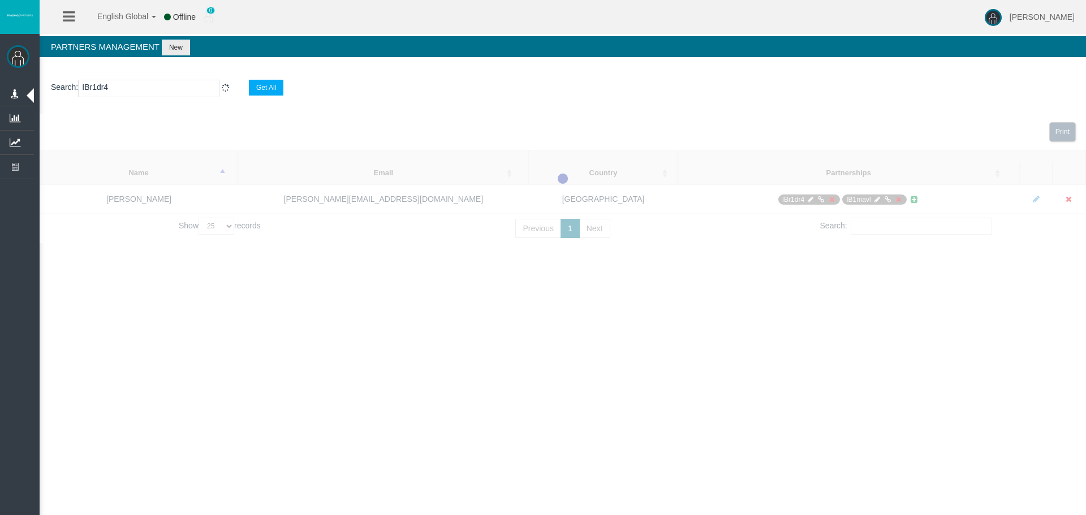
select select "25"
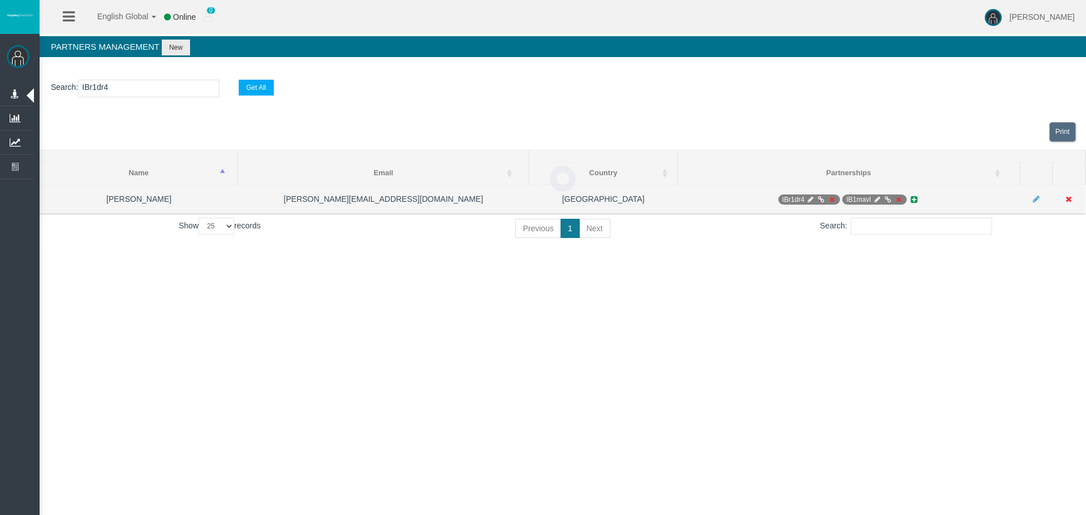
type input "IBr1dr4"
click at [812, 199] on icon at bounding box center [810, 199] width 8 height 7
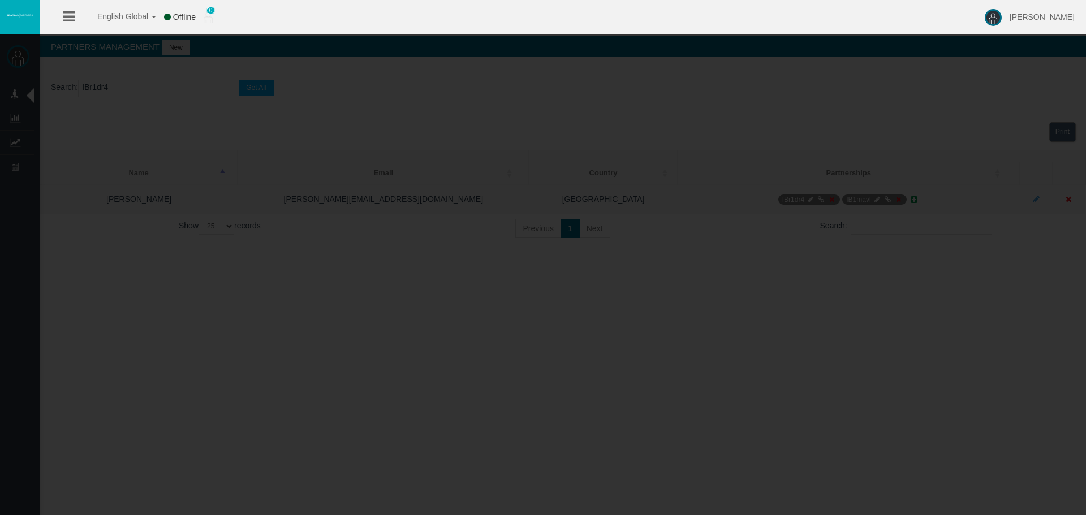
select select "0"
type input "IBr1dr4"
type input "19266939"
select select
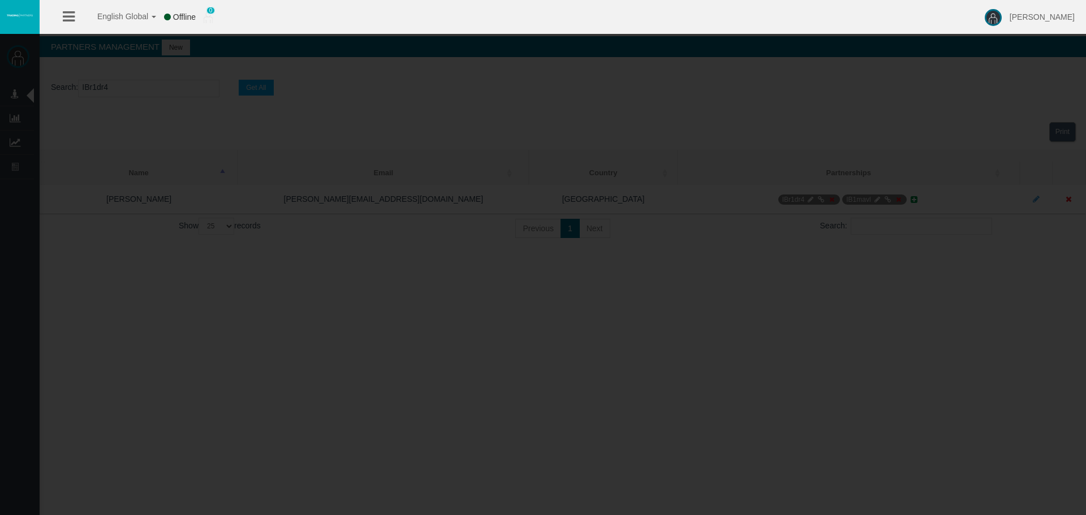
select select
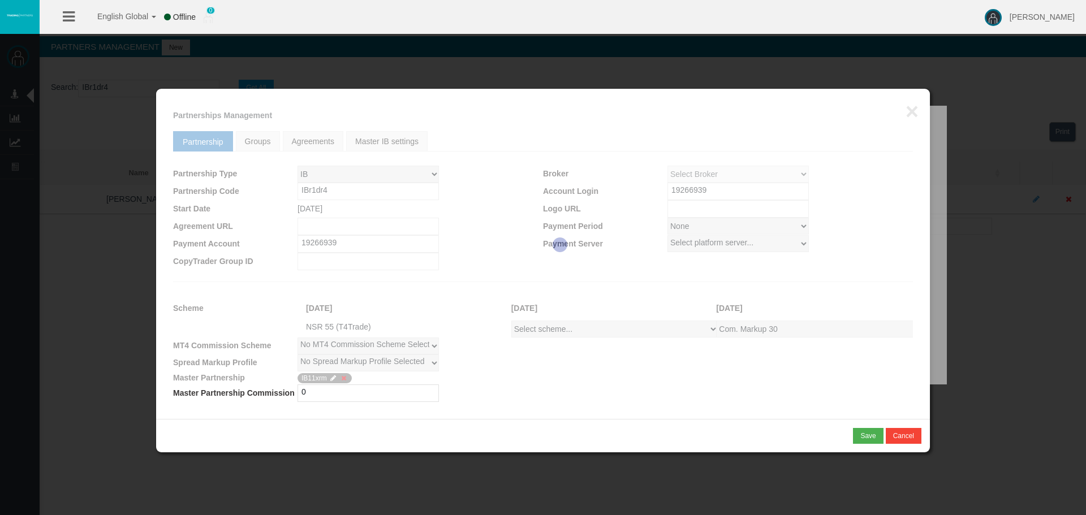
select select
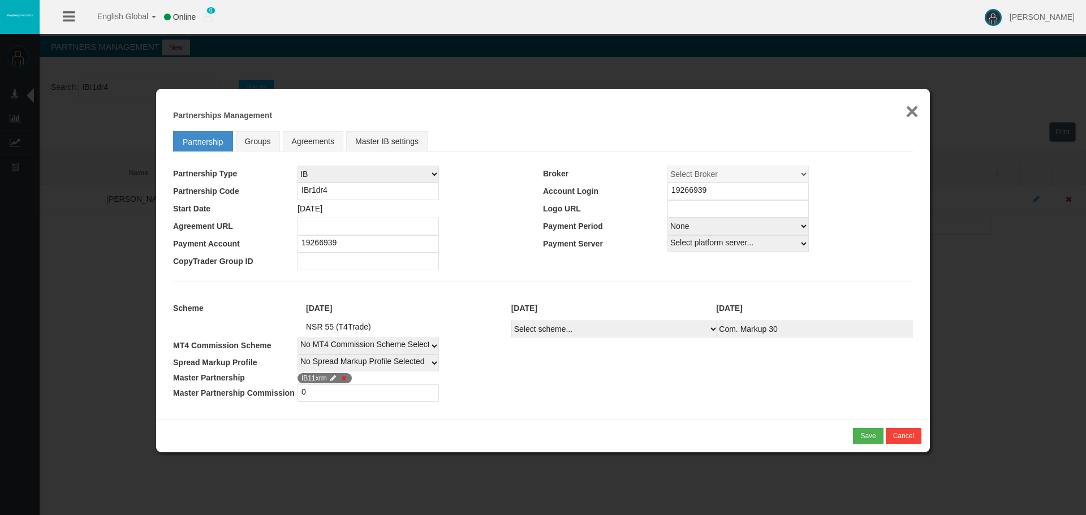
click at [907, 108] on button "×" at bounding box center [912, 111] width 13 height 23
